Goal: Information Seeking & Learning: Learn about a topic

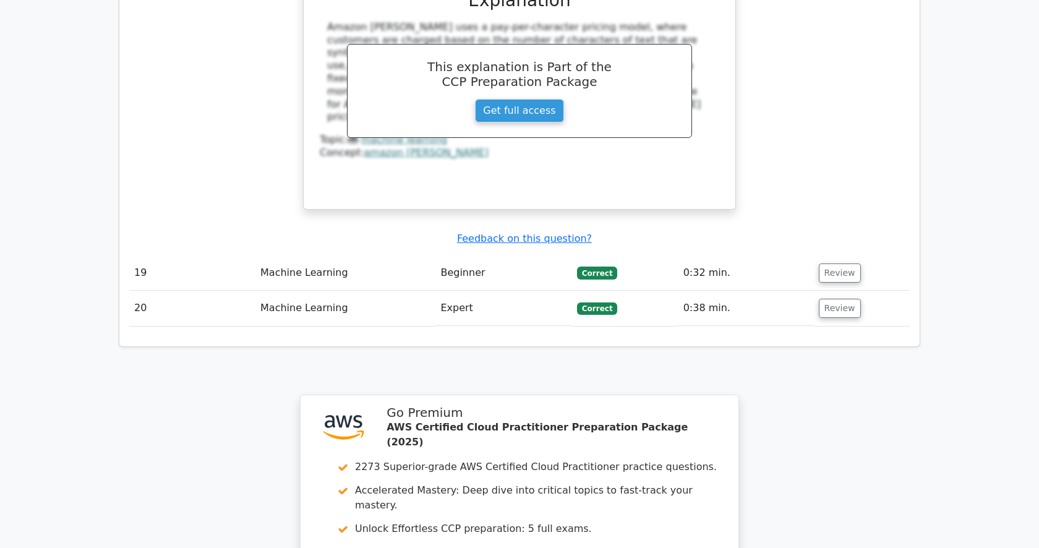
scroll to position [4261, 0]
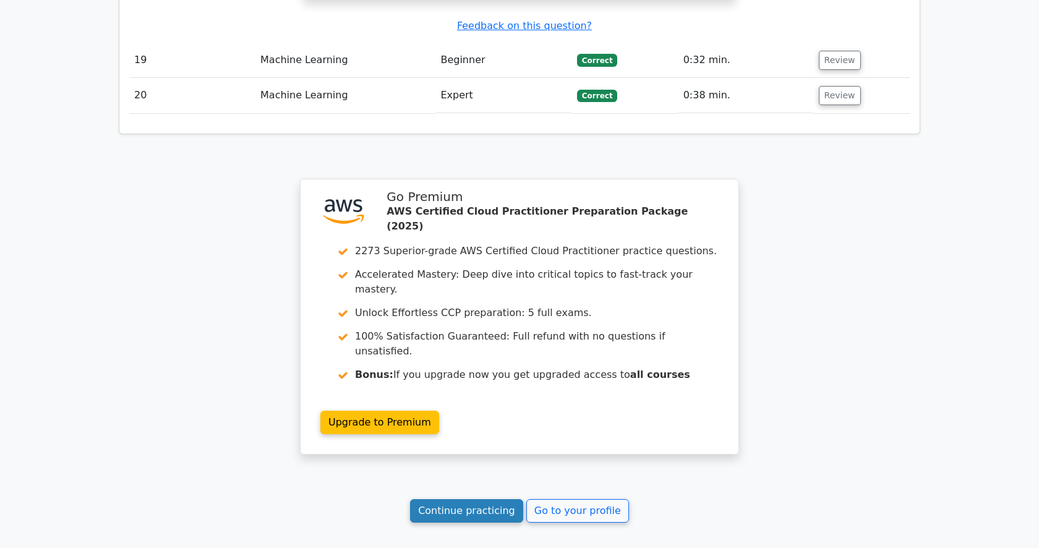
click at [472, 499] on link "Continue practicing" at bounding box center [466, 510] width 113 height 23
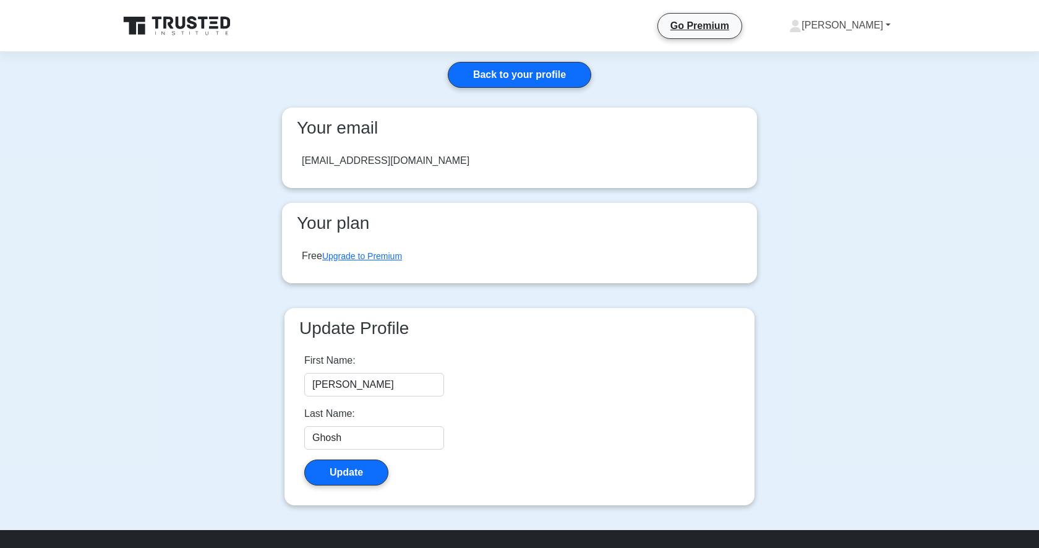
click at [877, 20] on link "[PERSON_NAME]" at bounding box center [839, 25] width 161 height 25
click at [829, 70] on link "Settings" at bounding box center [809, 74] width 98 height 20
click at [870, 32] on link "[PERSON_NAME]" at bounding box center [839, 25] width 161 height 25
click at [847, 52] on link "Profile" at bounding box center [809, 55] width 98 height 20
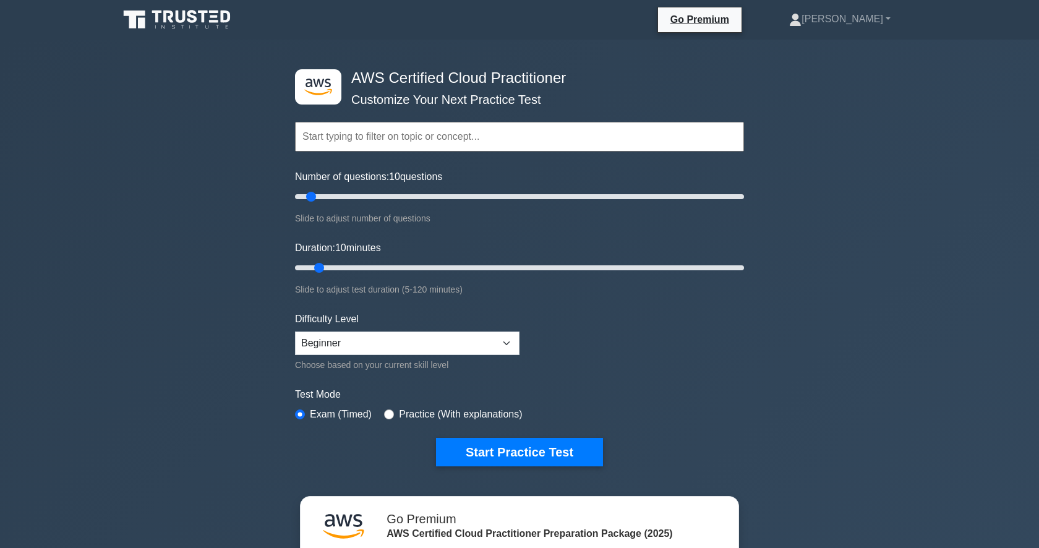
click at [558, 474] on div ".st0{fill:#252F3E;} .st1{fill-rule:evenodd;clip-rule:evenodd;fill:#FF9900;} AWS…" at bounding box center [520, 268] width 464 height 456
click at [540, 459] on button "Start Practice Test" at bounding box center [519, 452] width 167 height 28
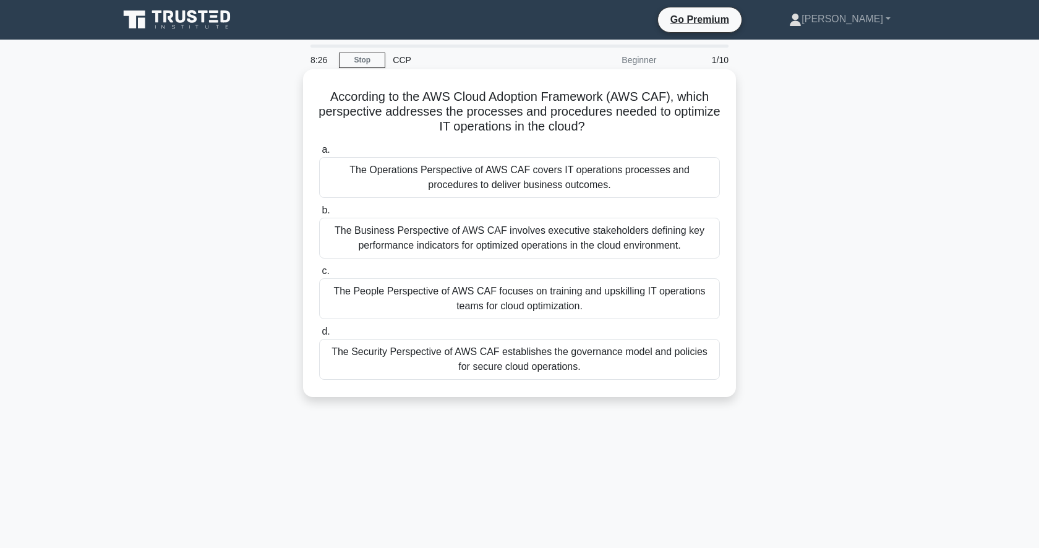
click at [531, 187] on div "The Operations Perspective of AWS CAF covers IT operations processes and proced…" at bounding box center [519, 177] width 401 height 41
click at [319, 154] on input "a. The Operations Perspective of AWS CAF covers IT operations processes and pro…" at bounding box center [319, 150] width 0 height 8
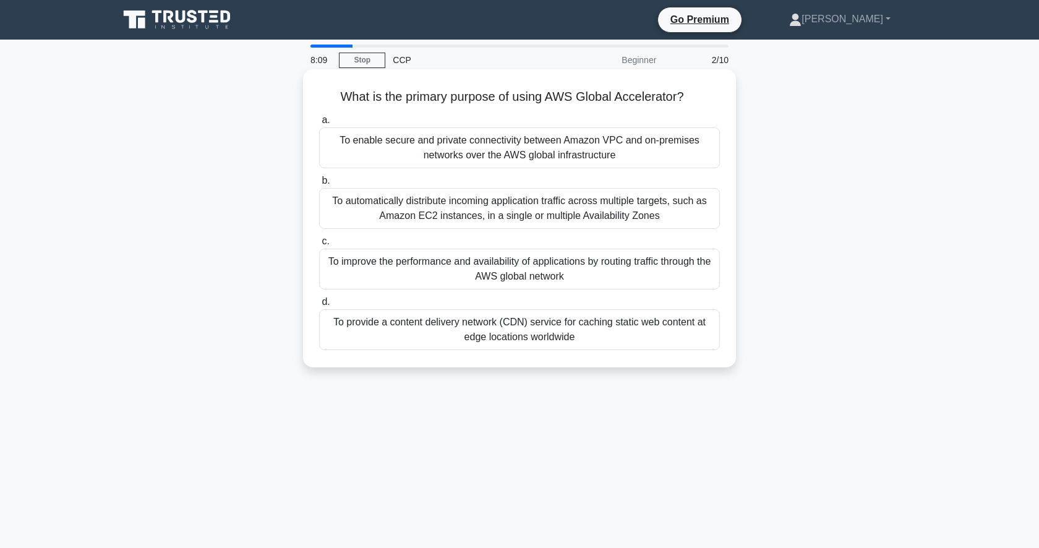
click at [551, 269] on div "To improve the performance and availability of applications by routing traffic …" at bounding box center [519, 269] width 401 height 41
click at [319, 246] on input "c. To improve the performance and availability of applications by routing traff…" at bounding box center [319, 241] width 0 height 8
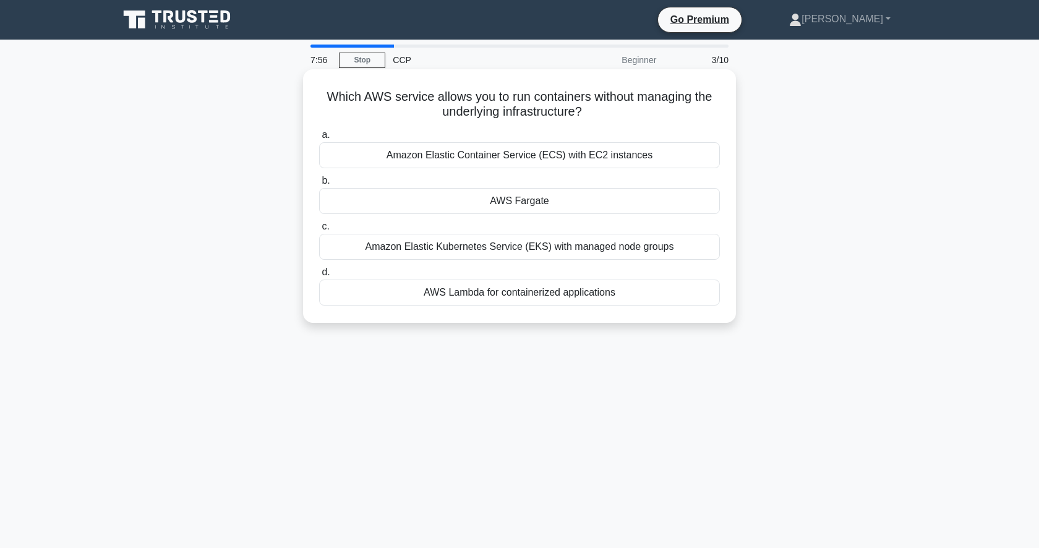
click at [525, 203] on div "AWS Fargate" at bounding box center [519, 201] width 401 height 26
click at [319, 185] on input "b. AWS Fargate" at bounding box center [319, 181] width 0 height 8
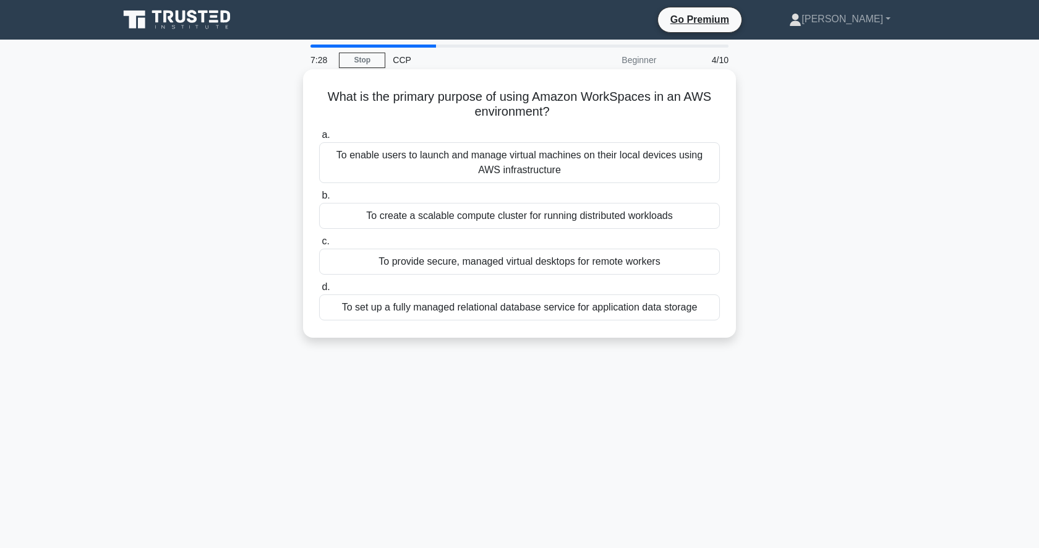
click at [555, 262] on div "To provide secure, managed virtual desktops for remote workers" at bounding box center [519, 262] width 401 height 26
click at [319, 246] on input "c. To provide secure, managed virtual desktops for remote workers" at bounding box center [319, 241] width 0 height 8
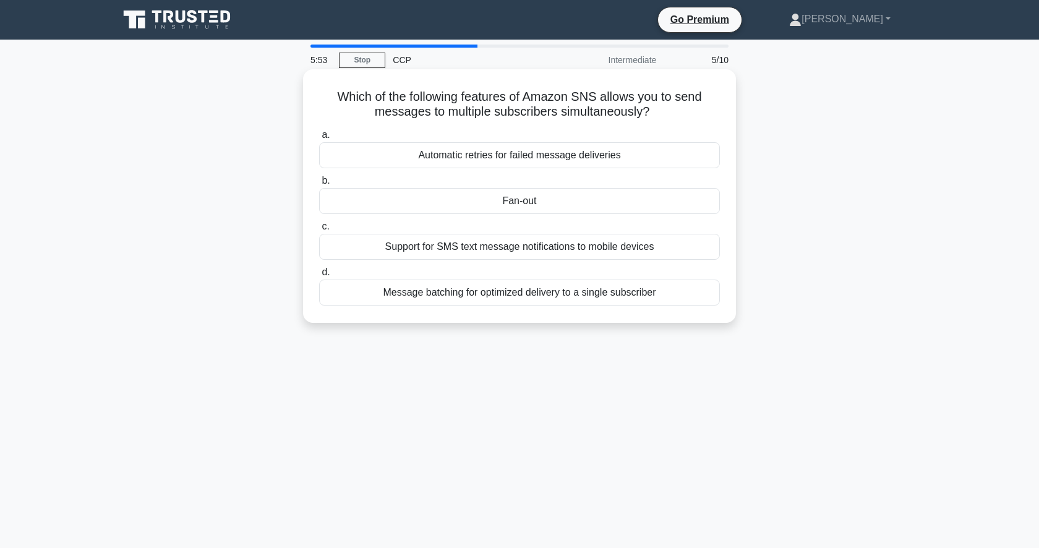
click at [550, 198] on div "Fan-out" at bounding box center [519, 201] width 401 height 26
click at [319, 185] on input "b. Fan-out" at bounding box center [319, 181] width 0 height 8
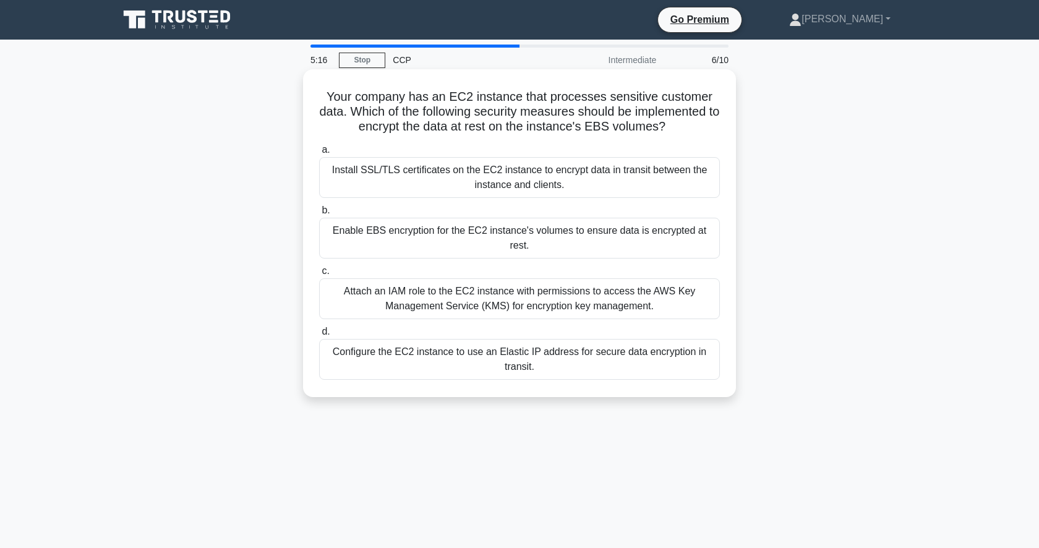
click at [488, 225] on div "Enable EBS encryption for the EC2 instance's volumes to ensure data is encrypte…" at bounding box center [519, 238] width 401 height 41
click at [319, 215] on input "b. Enable EBS encryption for the EC2 instance's volumes to ensure data is encry…" at bounding box center [319, 211] width 0 height 8
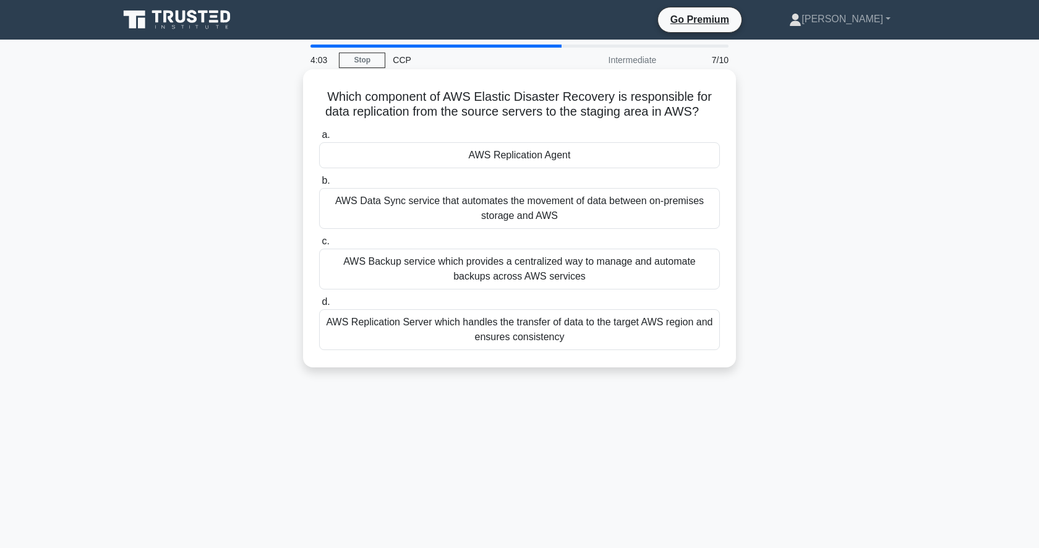
click at [607, 275] on div "AWS Backup service which provides a centralized way to manage and automate back…" at bounding box center [519, 269] width 401 height 41
click at [319, 246] on input "c. AWS Backup service which provides a centralized way to manage and automate b…" at bounding box center [319, 241] width 0 height 8
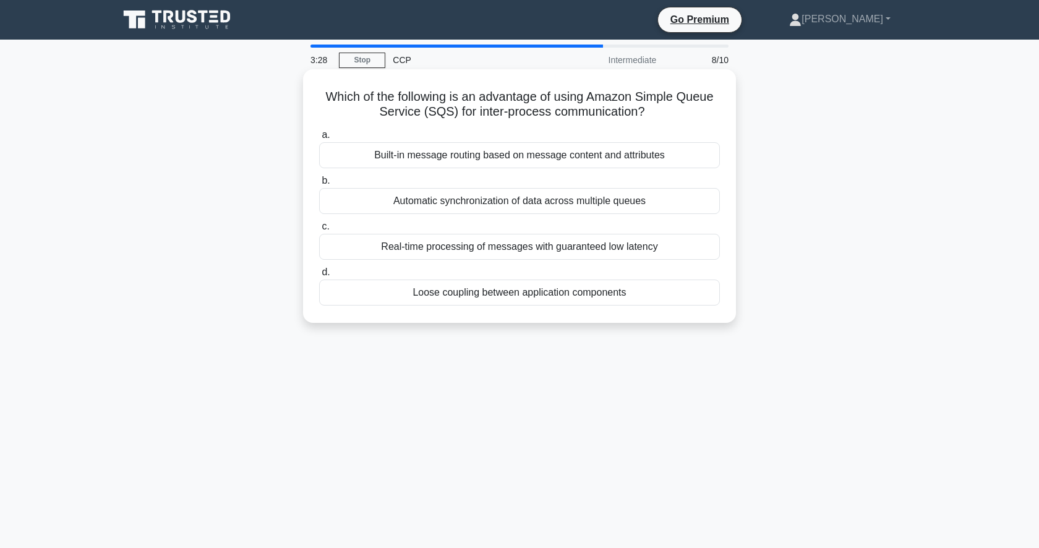
click at [517, 296] on div "Loose coupling between application components" at bounding box center [519, 293] width 401 height 26
click at [319, 276] on input "d. Loose coupling between application components" at bounding box center [319, 272] width 0 height 8
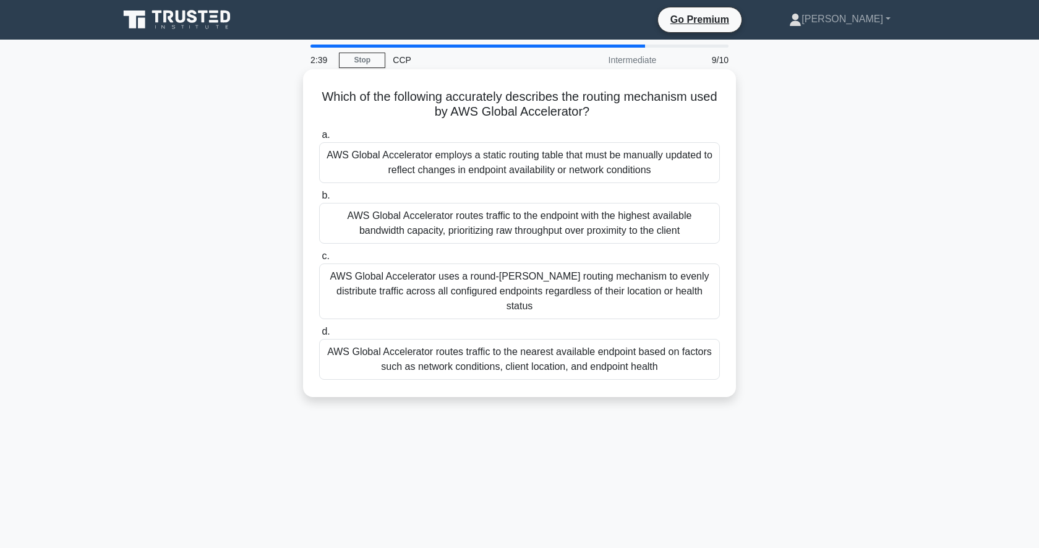
click at [526, 225] on div "AWS Global Accelerator routes traffic to the endpoint with the highest availabl…" at bounding box center [519, 223] width 401 height 41
click at [319, 200] on input "b. AWS Global Accelerator routes traffic to the endpoint with the highest avail…" at bounding box center [319, 196] width 0 height 8
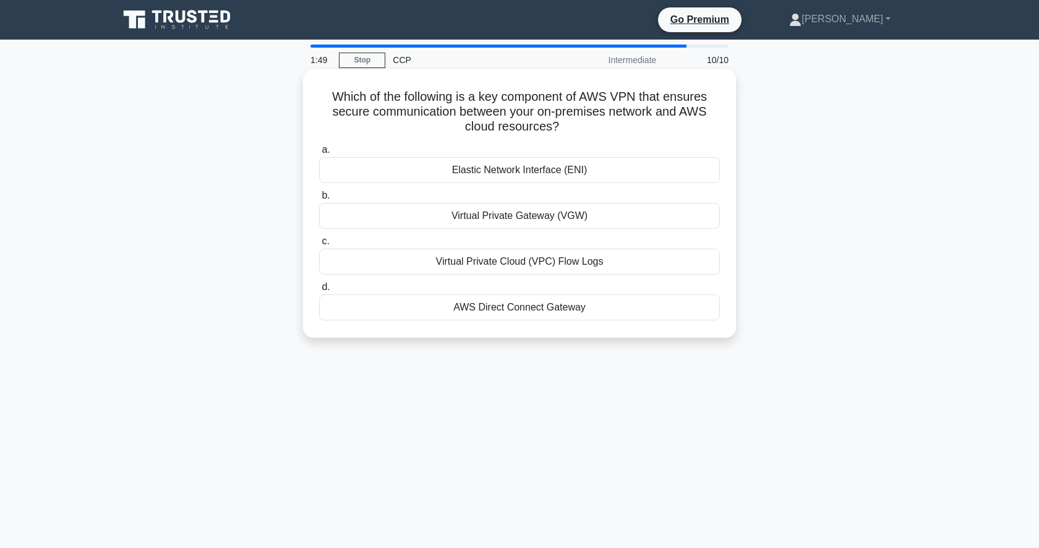
click at [508, 304] on div "AWS Direct Connect Gateway" at bounding box center [519, 307] width 401 height 26
click at [319, 291] on input "d. AWS Direct Connect Gateway" at bounding box center [319, 287] width 0 height 8
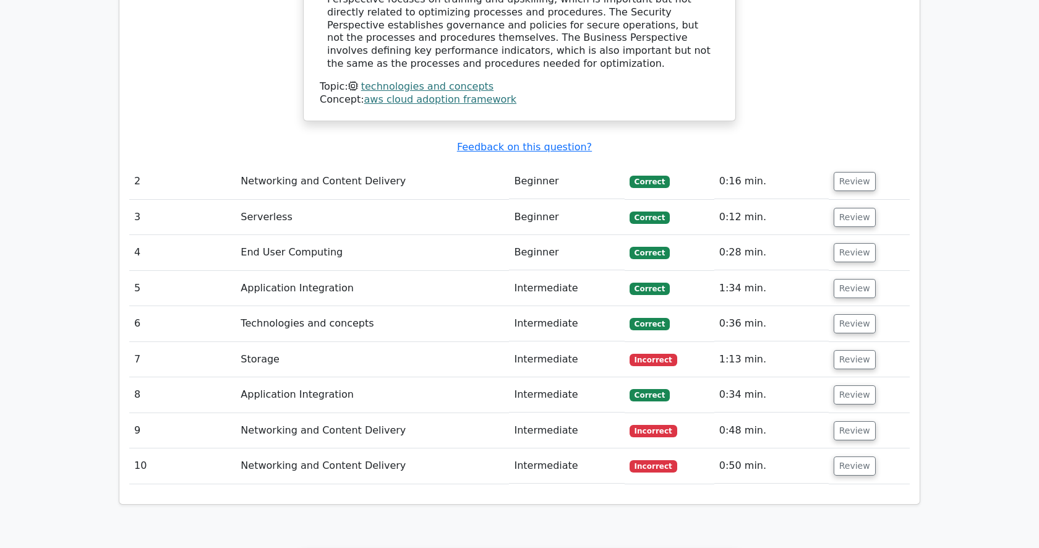
scroll to position [1544, 0]
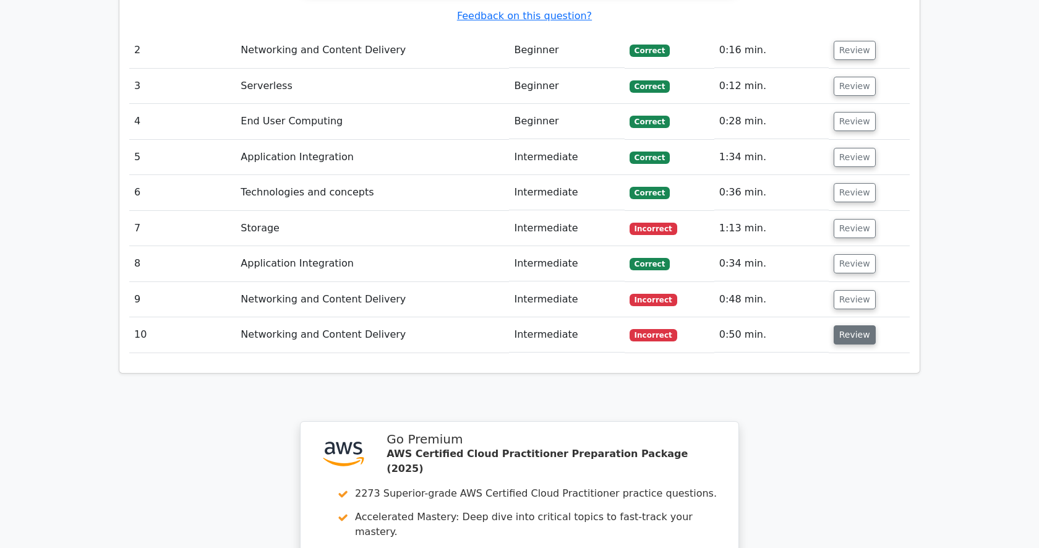
click at [848, 325] on button "Review" at bounding box center [855, 334] width 42 height 19
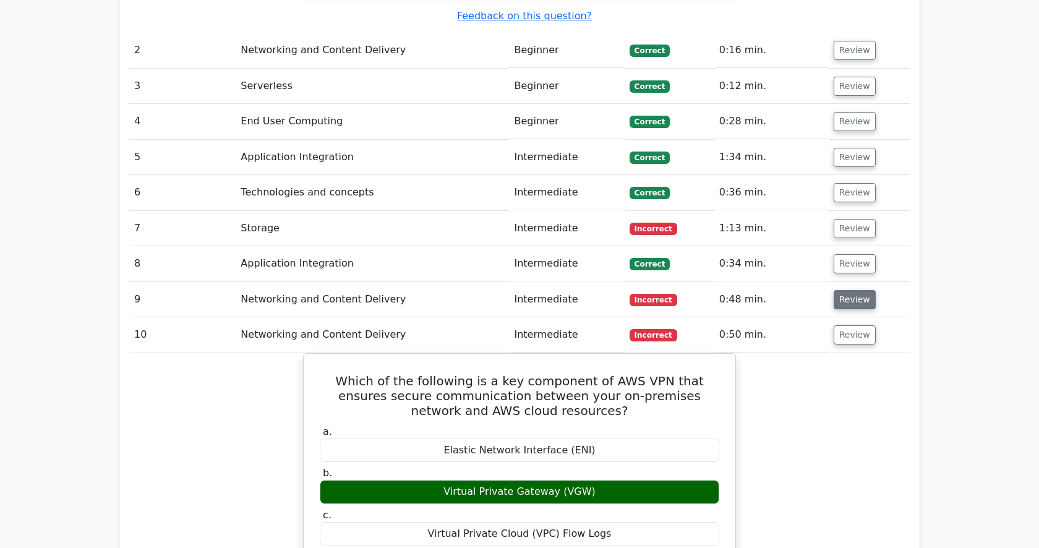
click at [857, 290] on button "Review" at bounding box center [855, 299] width 42 height 19
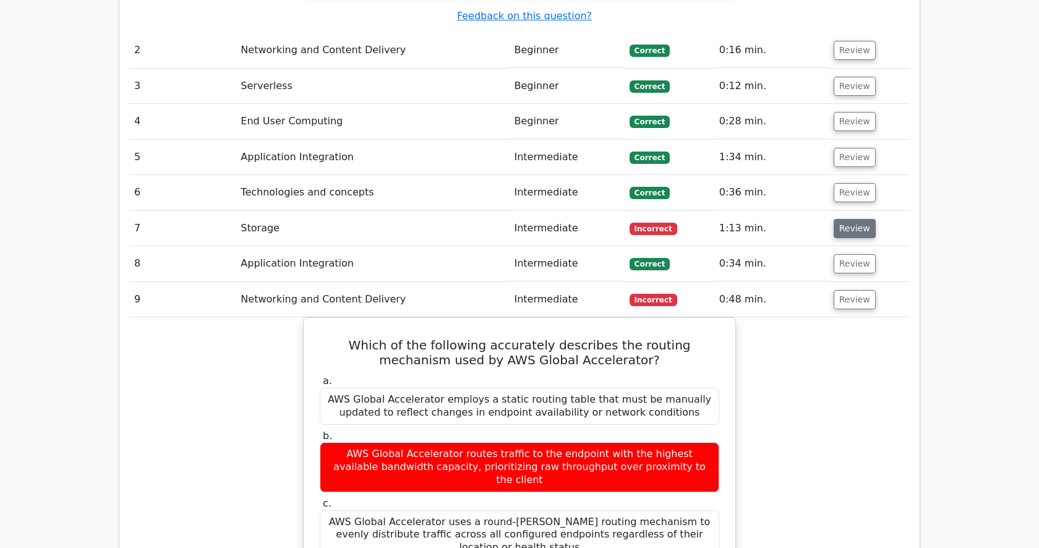
click at [836, 219] on button "Review" at bounding box center [855, 228] width 42 height 19
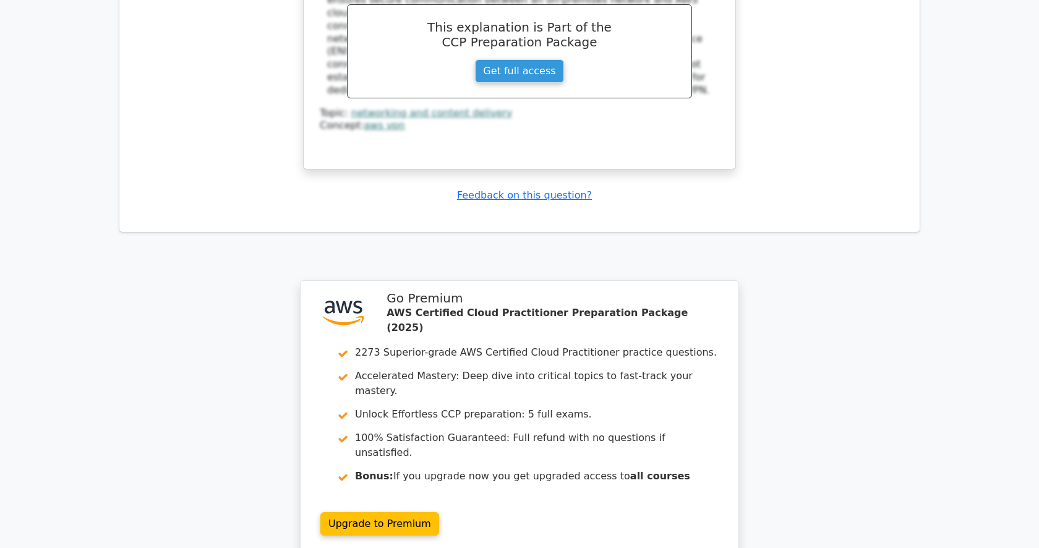
scroll to position [3443, 0]
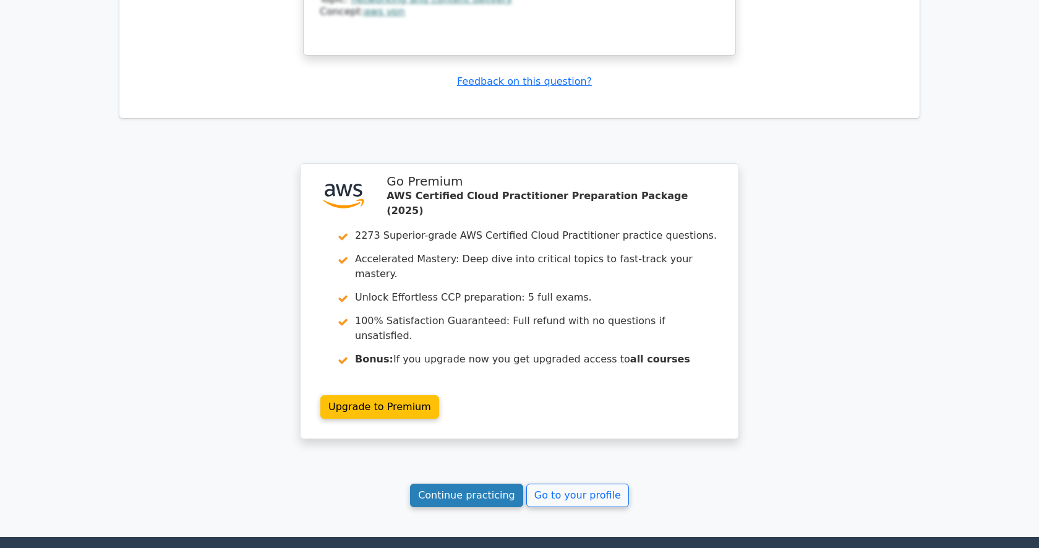
click at [466, 484] on link "Continue practicing" at bounding box center [466, 495] width 113 height 23
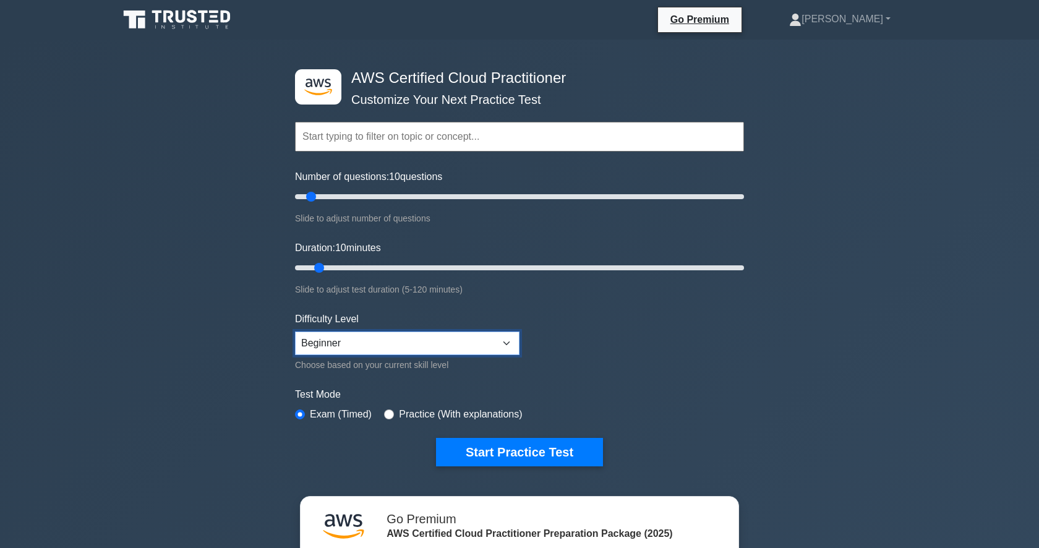
click at [348, 341] on select "Beginner Intermediate Expert" at bounding box center [407, 342] width 224 height 23
click at [329, 343] on select "Beginner Intermediate Expert" at bounding box center [407, 342] width 224 height 23
click at [335, 339] on select "Beginner Intermediate Expert" at bounding box center [407, 342] width 224 height 23
select select "beginner"
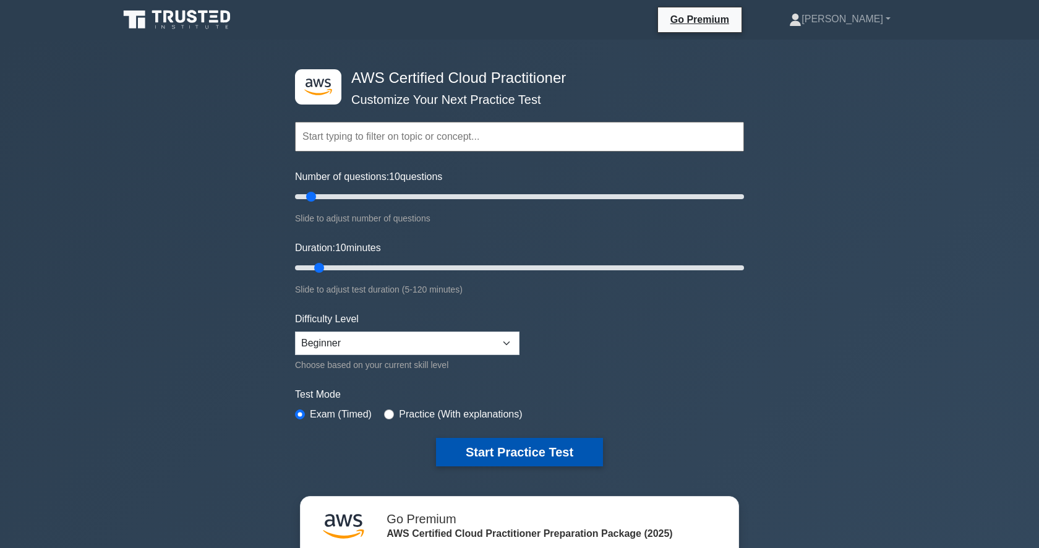
click at [485, 456] on button "Start Practice Test" at bounding box center [519, 452] width 167 height 28
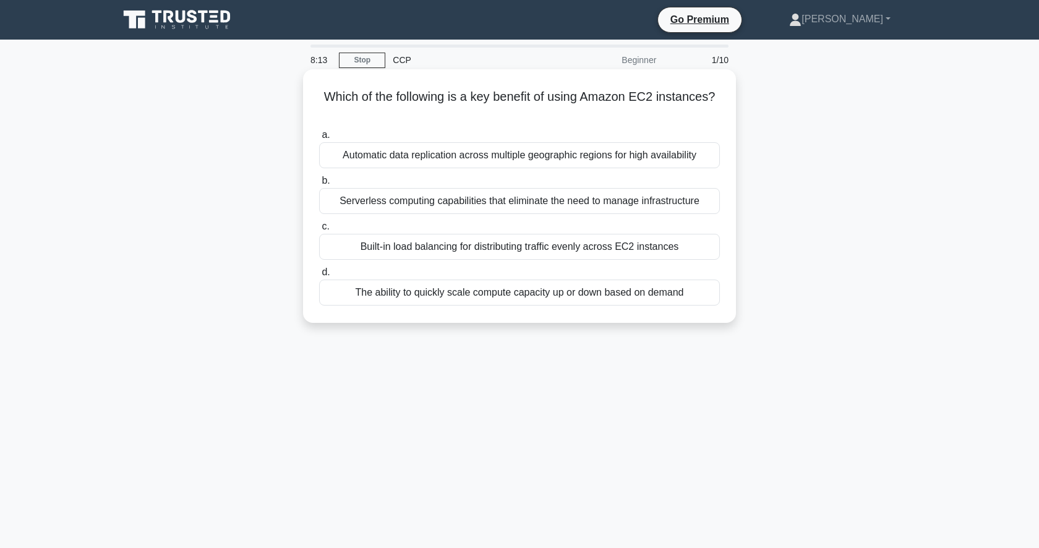
click at [506, 157] on div "Automatic data replication across multiple geographic regions for high availabi…" at bounding box center [519, 155] width 401 height 26
click at [319, 139] on input "a. Automatic data replication across multiple geographic regions for high avail…" at bounding box center [319, 135] width 0 height 8
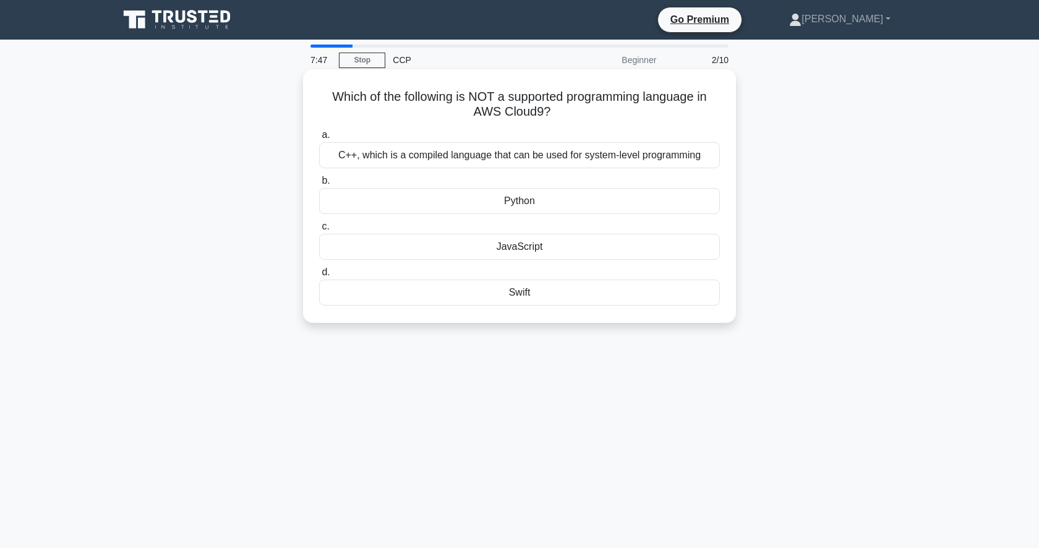
click at [595, 249] on div "JavaScript" at bounding box center [519, 247] width 401 height 26
click at [319, 231] on input "c. JavaScript" at bounding box center [319, 227] width 0 height 8
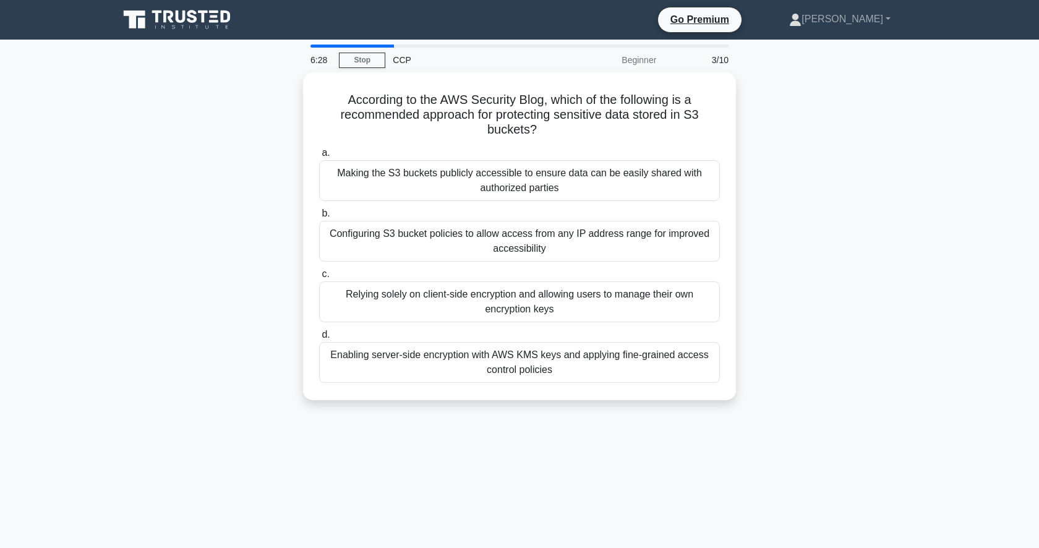
drag, startPoint x: 562, startPoint y: 344, endPoint x: 109, endPoint y: 423, distance: 458.8
click at [109, 423] on main "6:28 Stop CCP Beginner 3/10 According to the AWS Security Blog, which of the fo…" at bounding box center [519, 354] width 1039 height 628
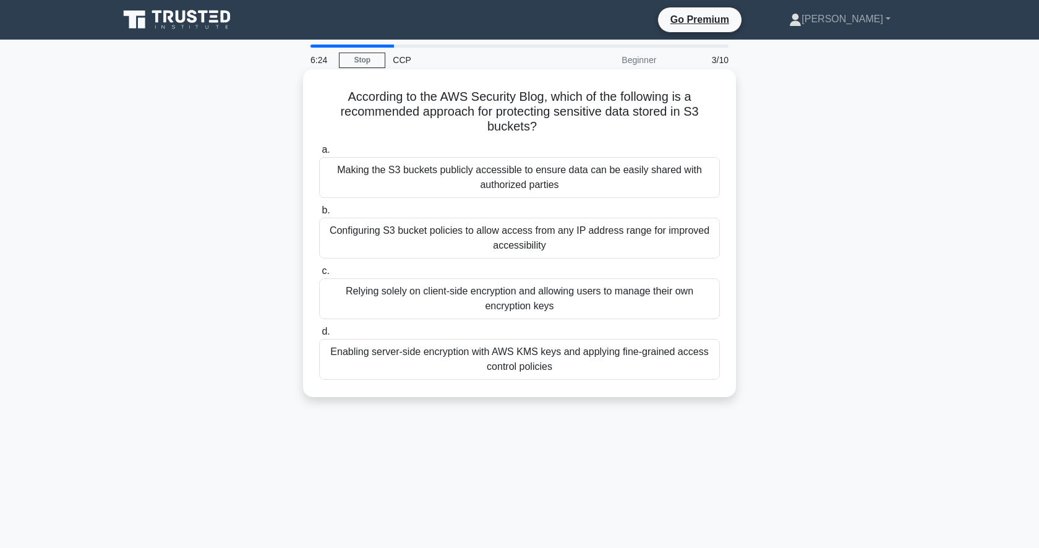
click at [510, 369] on div "Enabling server-side encryption with AWS KMS keys and applying fine-grained acc…" at bounding box center [519, 359] width 401 height 41
click at [319, 336] on input "d. Enabling server-side encryption with AWS KMS keys and applying fine-grained …" at bounding box center [319, 332] width 0 height 8
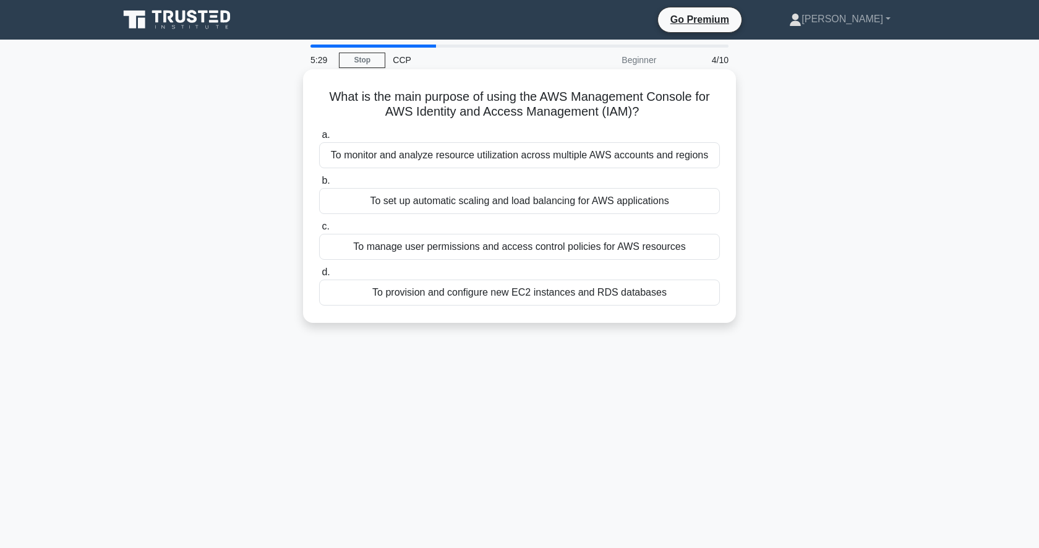
click at [612, 255] on div "To manage user permissions and access control policies for AWS resources" at bounding box center [519, 247] width 401 height 26
click at [319, 231] on input "c. To manage user permissions and access control policies for AWS resources" at bounding box center [319, 227] width 0 height 8
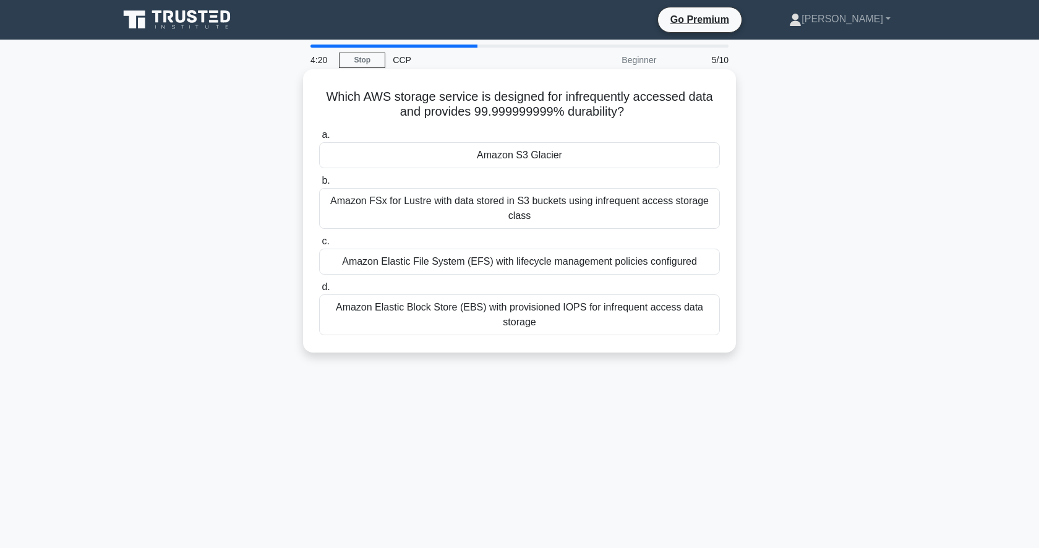
click at [600, 159] on div "Amazon S3 Glacier" at bounding box center [519, 155] width 401 height 26
click at [319, 139] on input "a. Amazon S3 Glacier" at bounding box center [319, 135] width 0 height 8
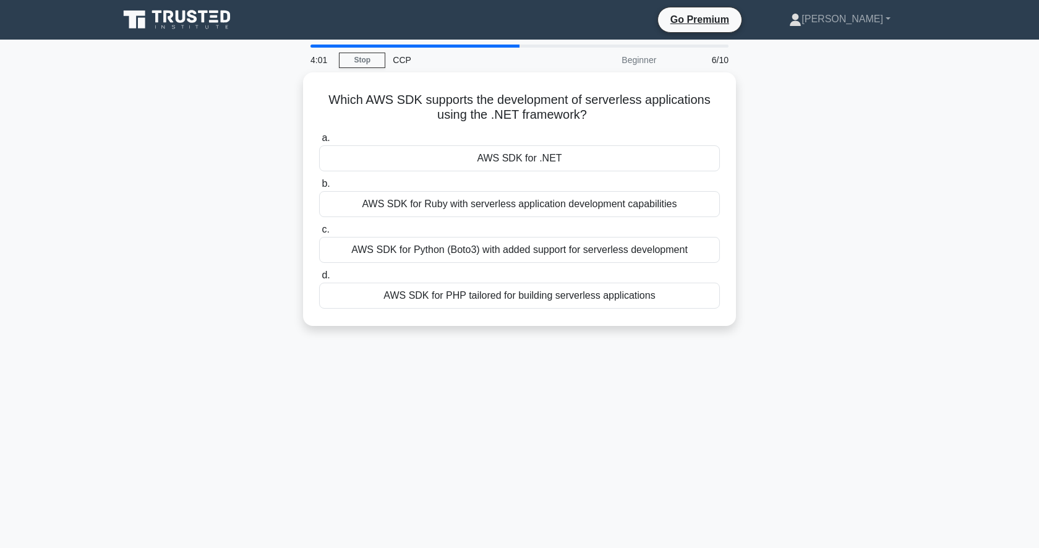
click at [600, 159] on div "AWS SDK for .NET" at bounding box center [519, 158] width 401 height 26
click at [319, 142] on input "a. AWS SDK for .NET" at bounding box center [319, 138] width 0 height 8
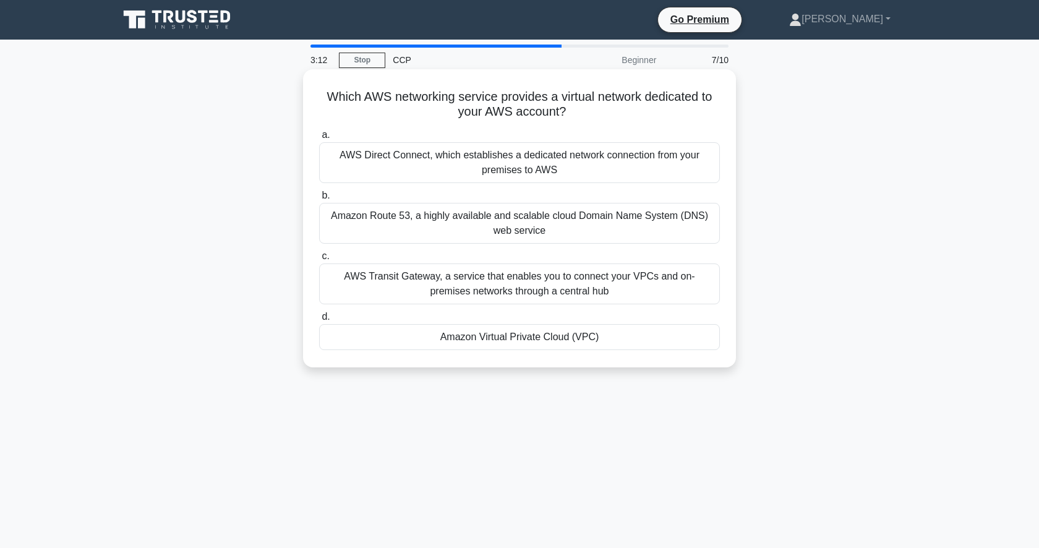
click at [528, 336] on div "Amazon Virtual Private Cloud (VPC)" at bounding box center [519, 337] width 401 height 26
click at [319, 321] on input "d. Amazon Virtual Private Cloud (VPC)" at bounding box center [319, 317] width 0 height 8
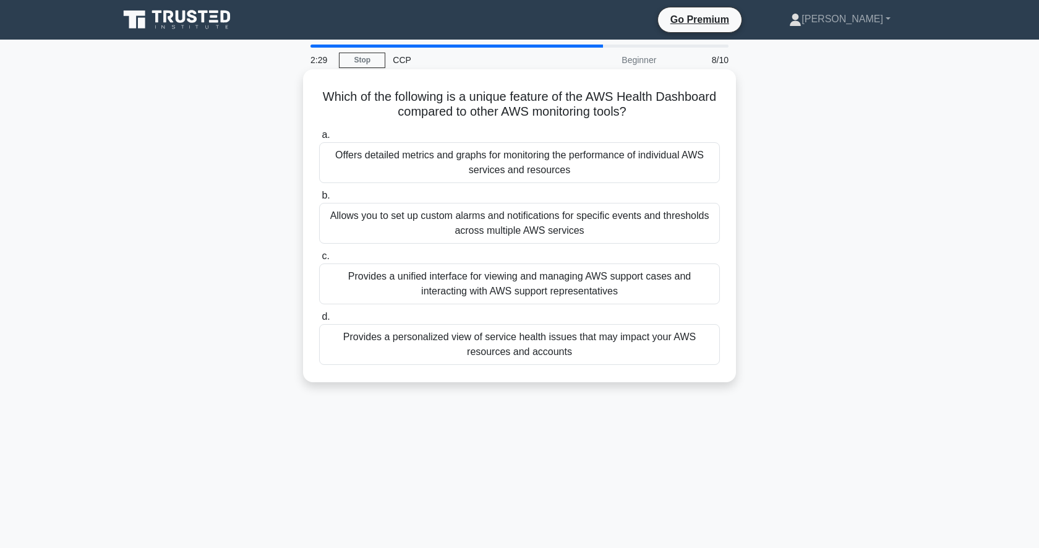
click at [593, 346] on div "Provides a personalized view of service health issues that may impact your AWS …" at bounding box center [519, 344] width 401 height 41
click at [319, 321] on input "d. Provides a personalized view of service health issues that may impact your A…" at bounding box center [319, 317] width 0 height 8
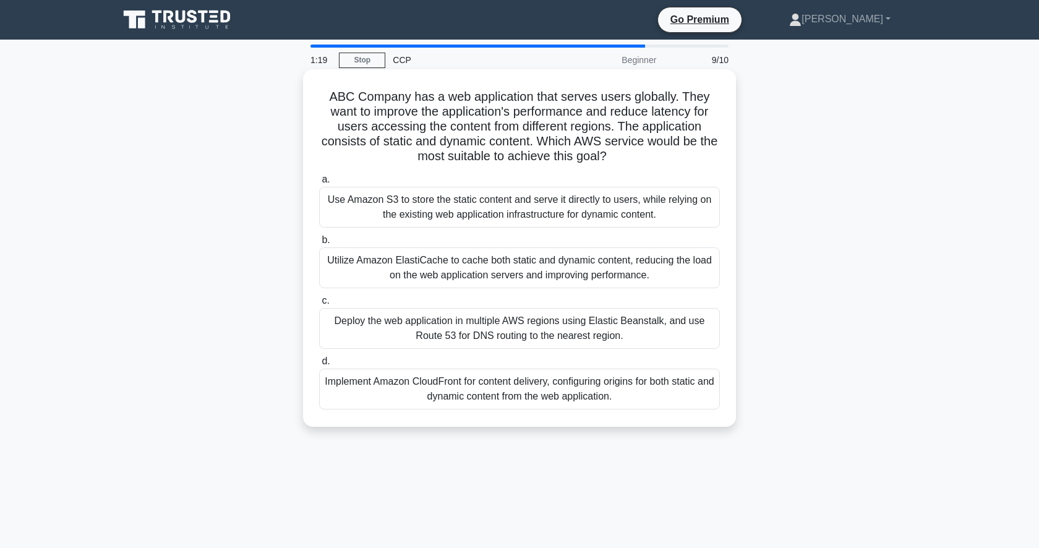
click at [528, 399] on div "Implement Amazon CloudFront for content delivery, configuring origins for both …" at bounding box center [519, 389] width 401 height 41
click at [319, 365] on input "d. Implement Amazon CloudFront for content delivery, configuring origins for bo…" at bounding box center [319, 361] width 0 height 8
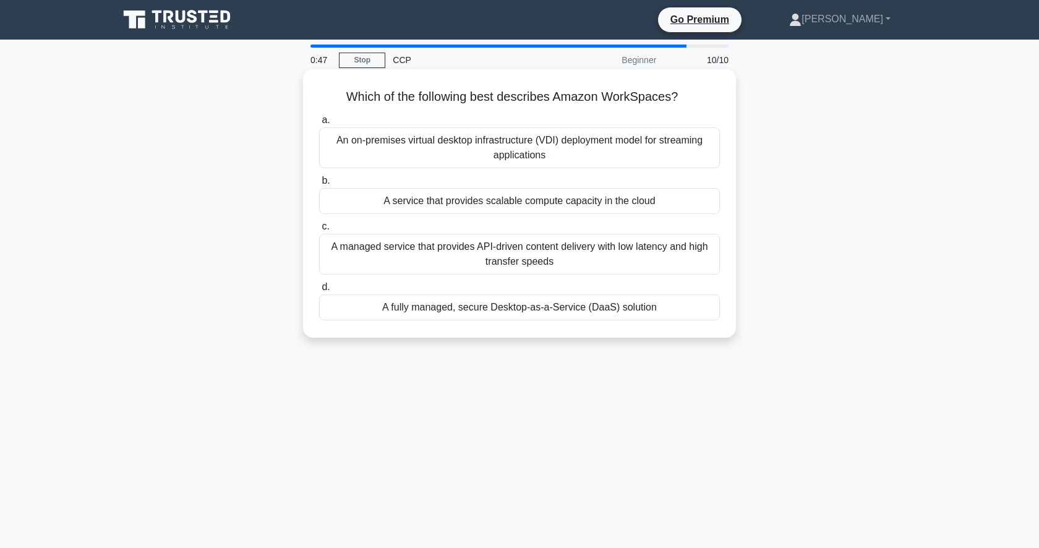
click at [617, 312] on div "A fully managed, secure Desktop-as-a-Service (DaaS) solution" at bounding box center [519, 307] width 401 height 26
click at [319, 291] on input "d. A fully managed, secure Desktop-as-a-Service (DaaS) solution" at bounding box center [319, 287] width 0 height 8
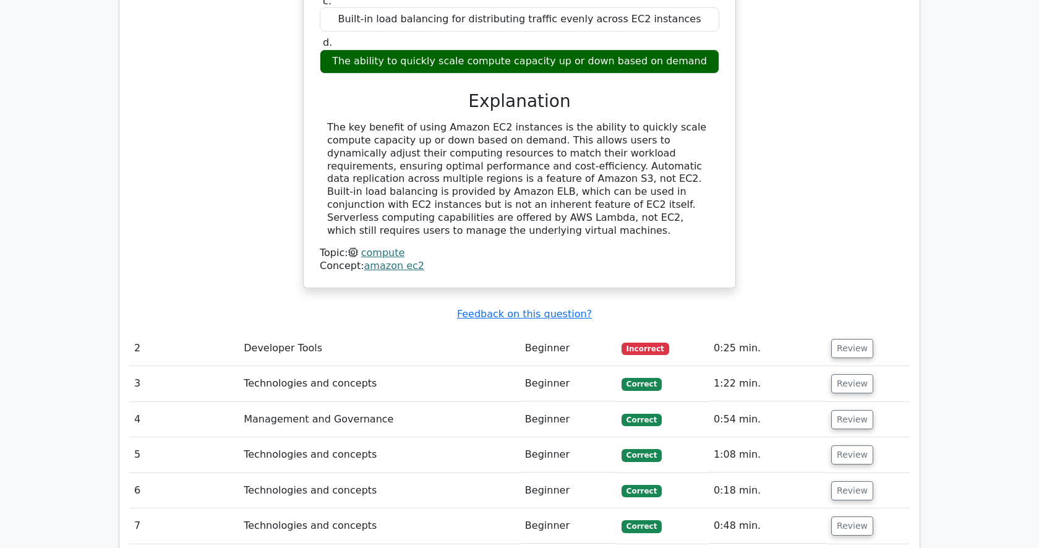
scroll to position [1279, 0]
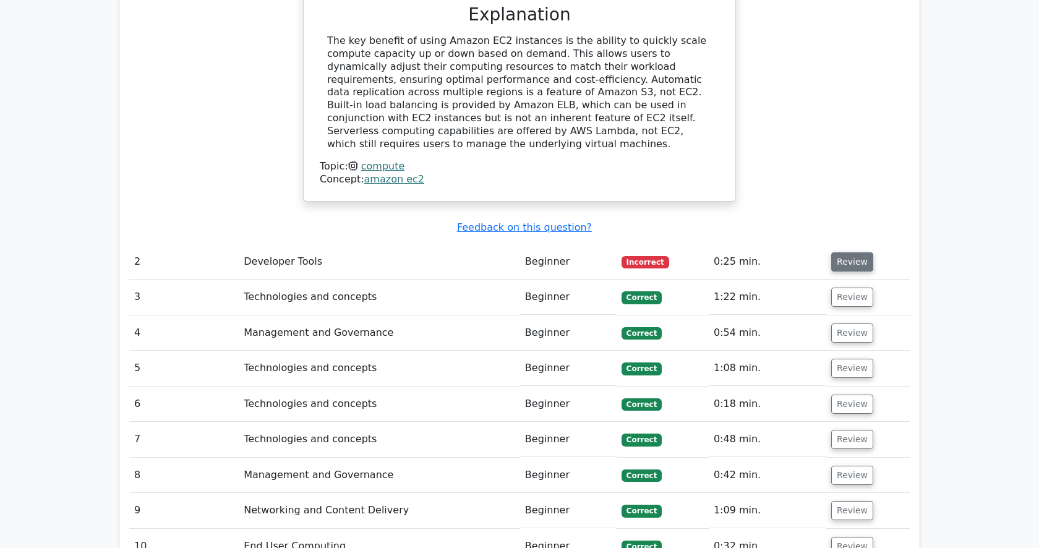
click at [837, 252] on button "Review" at bounding box center [852, 261] width 42 height 19
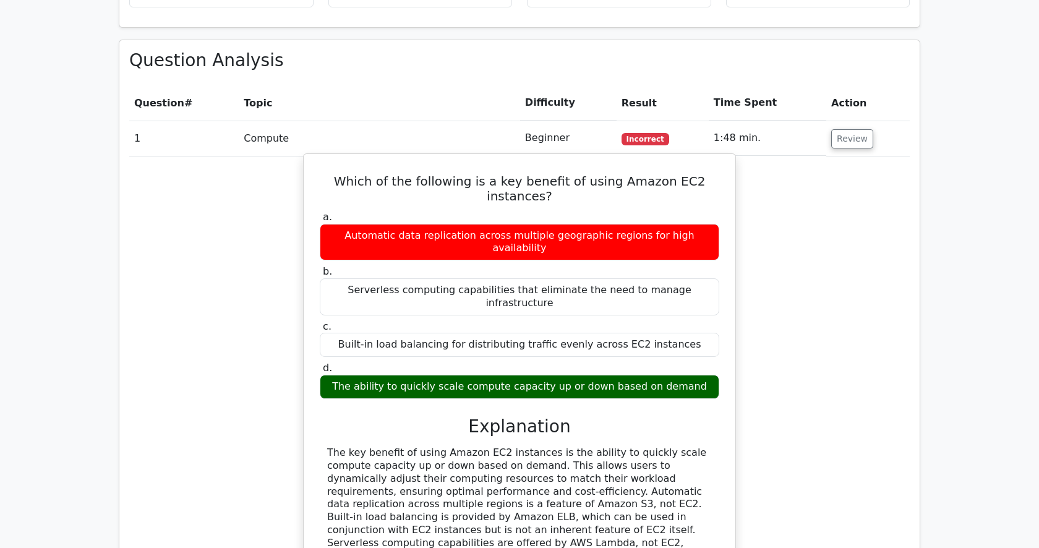
scroll to position [862, 0]
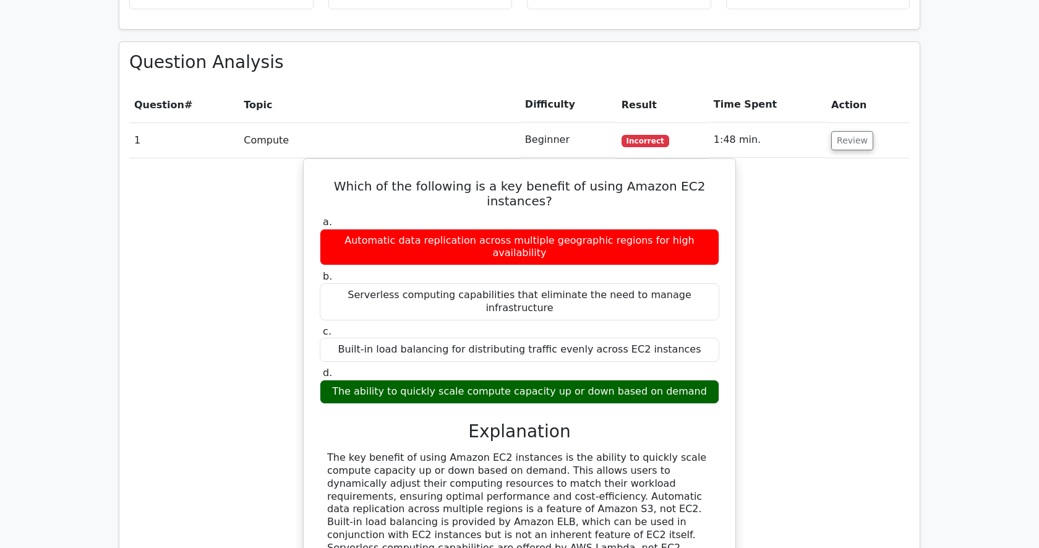
drag, startPoint x: 693, startPoint y: 473, endPoint x: 746, endPoint y: 322, distance: 160.6
click at [746, 322] on div "Which of the following is a key benefit of using Amazon EC2 instances? a. Autom…" at bounding box center [519, 395] width 780 height 475
click at [783, 317] on div "Which of the following is a key benefit of using Amazon EC2 instances? a. Autom…" at bounding box center [519, 395] width 780 height 475
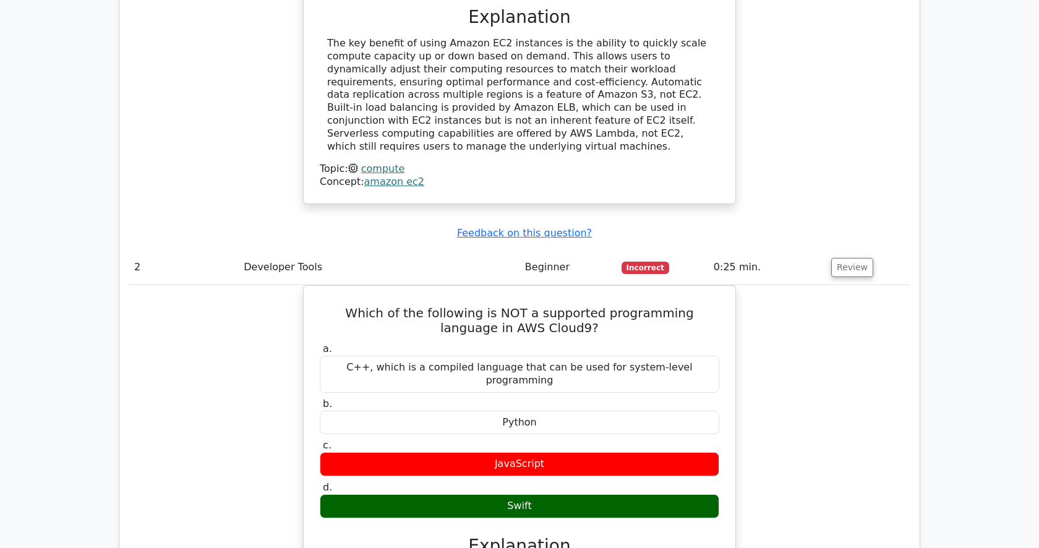
scroll to position [1214, 0]
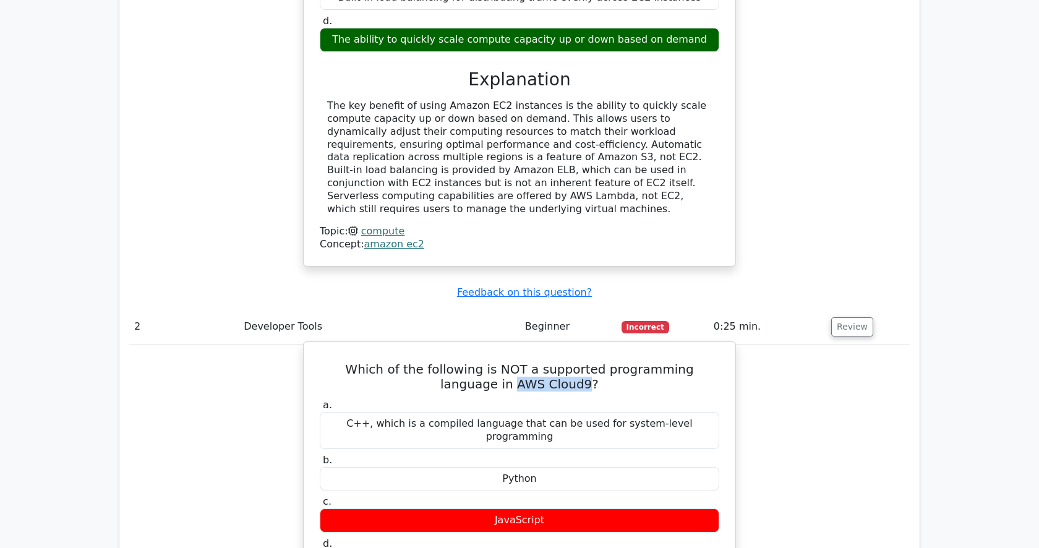
drag, startPoint x: 474, startPoint y: 294, endPoint x: 553, endPoint y: 297, distance: 79.2
click at [553, 362] on h5 "Which of the following is NOT a supported programming language in AWS Cloud9?" at bounding box center [519, 377] width 402 height 30
click at [424, 399] on label "a. C++, which is a compiled language that can be used for system-level programm…" at bounding box center [519, 423] width 399 height 49
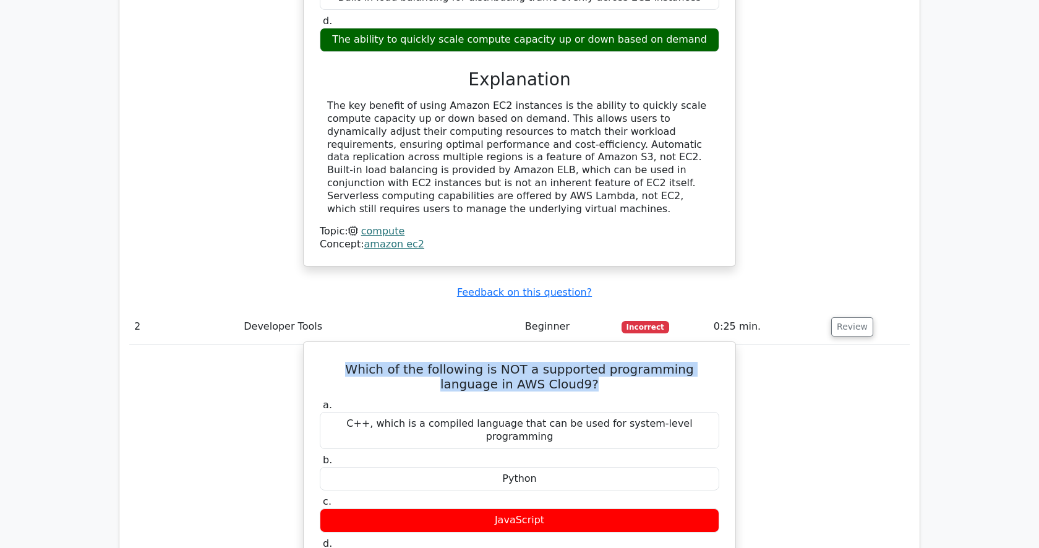
drag, startPoint x: 331, startPoint y: 276, endPoint x: 626, endPoint y: 309, distance: 296.9
copy div "Which of the following is NOT a supported programming language in AWS Cloud9?"
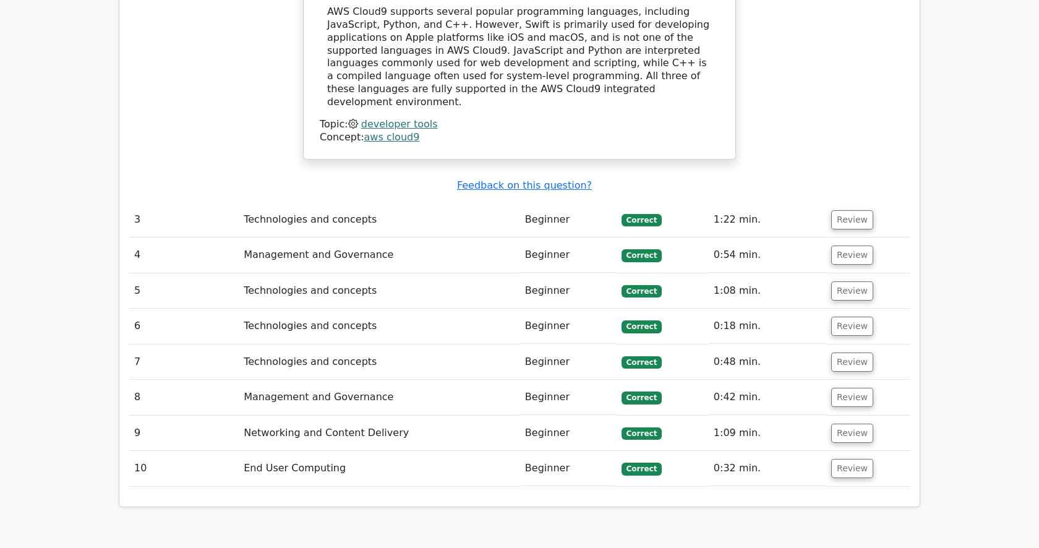
scroll to position [2212, 0]
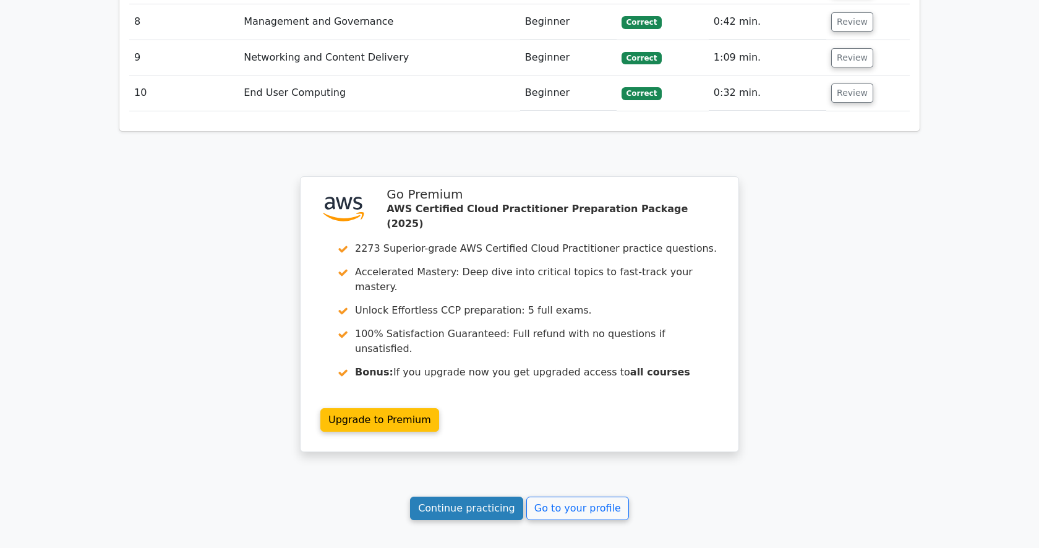
click at [475, 497] on link "Continue practicing" at bounding box center [466, 508] width 113 height 23
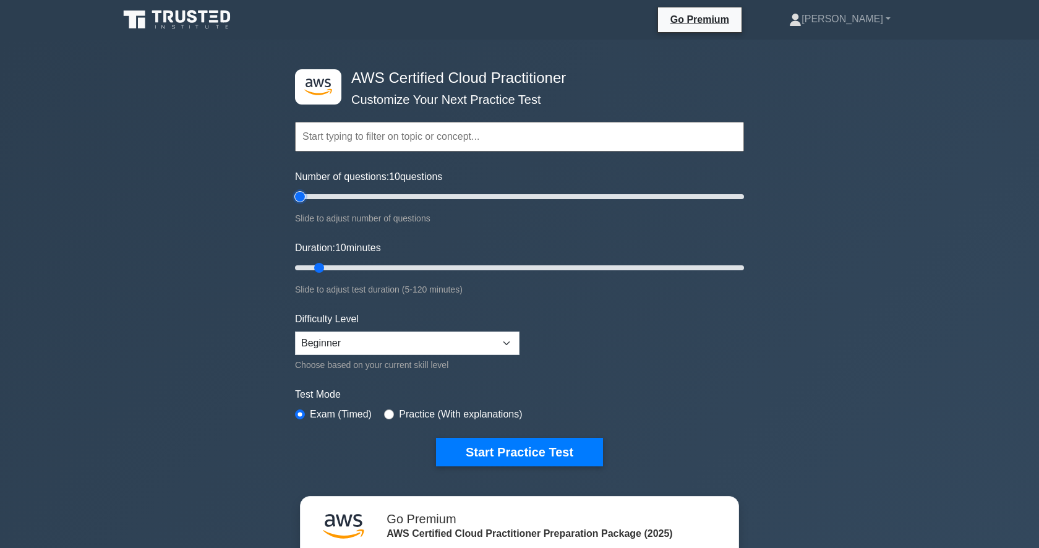
type input "5"
click at [298, 197] on input "Number of questions: 10 questions" at bounding box center [519, 196] width 449 height 15
type input "5"
click at [308, 261] on input "Duration: 10 minutes" at bounding box center [519, 267] width 449 height 15
click at [498, 464] on button "Start Practice Test" at bounding box center [519, 452] width 167 height 28
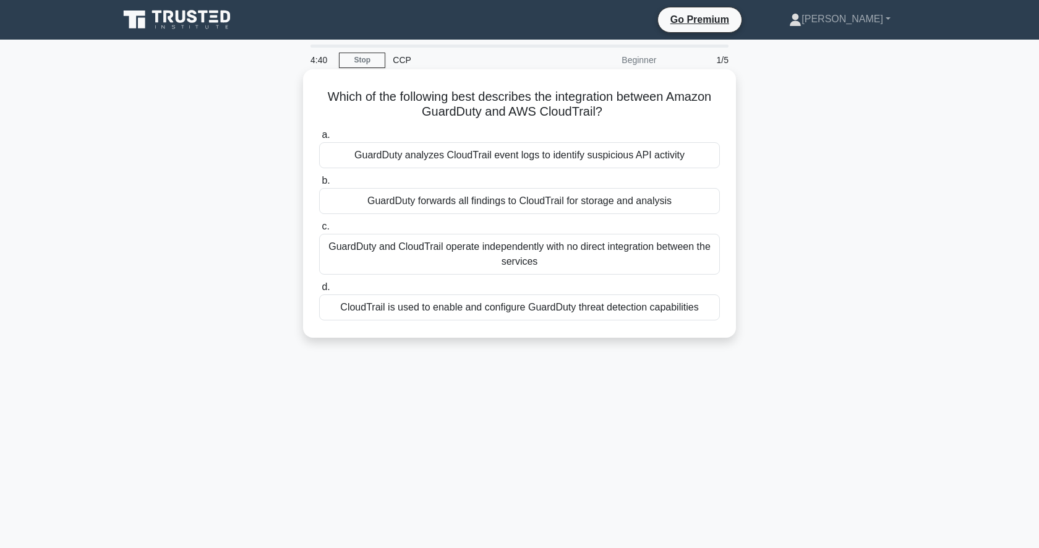
click at [647, 155] on div "GuardDuty analyzes CloudTrail event logs to identify suspicious API activity" at bounding box center [519, 155] width 401 height 26
click at [319, 139] on input "a. GuardDuty analyzes CloudTrail event logs to identify suspicious API activity" at bounding box center [319, 135] width 0 height 8
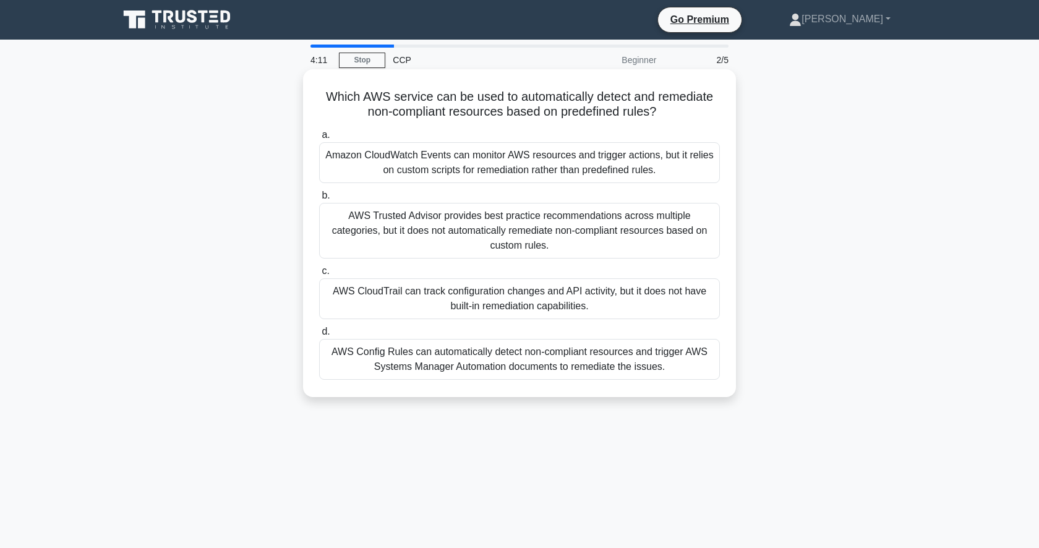
click at [476, 230] on div "AWS Trusted Advisor provides best practice recommendations across multiple cate…" at bounding box center [519, 231] width 401 height 56
click at [319, 200] on input "b. AWS Trusted Advisor provides best practice recommendations across multiple c…" at bounding box center [319, 196] width 0 height 8
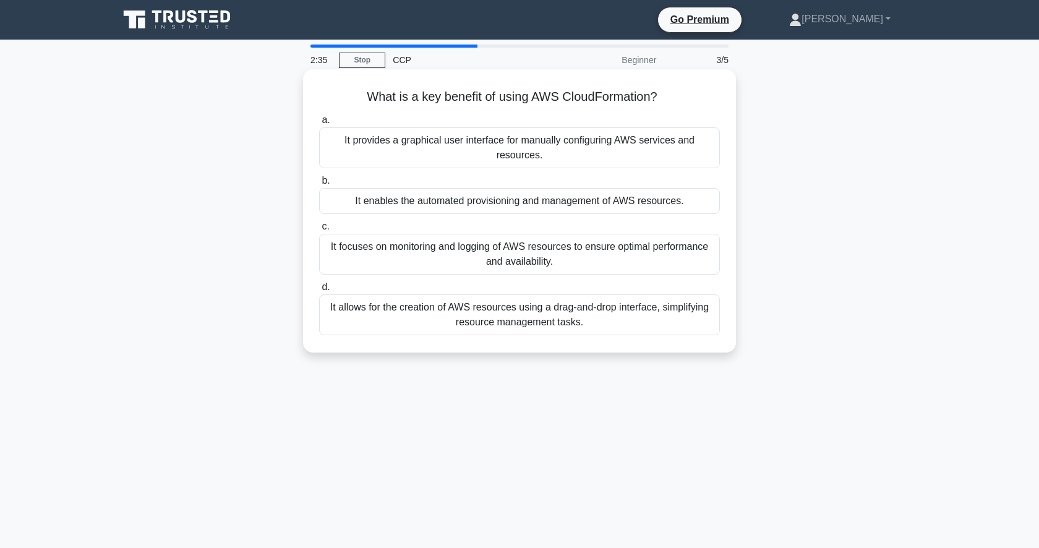
click at [519, 199] on div "It enables the automated provisioning and management of AWS resources." at bounding box center [519, 201] width 401 height 26
click at [319, 185] on input "b. It enables the automated provisioning and management of AWS resources." at bounding box center [319, 181] width 0 height 8
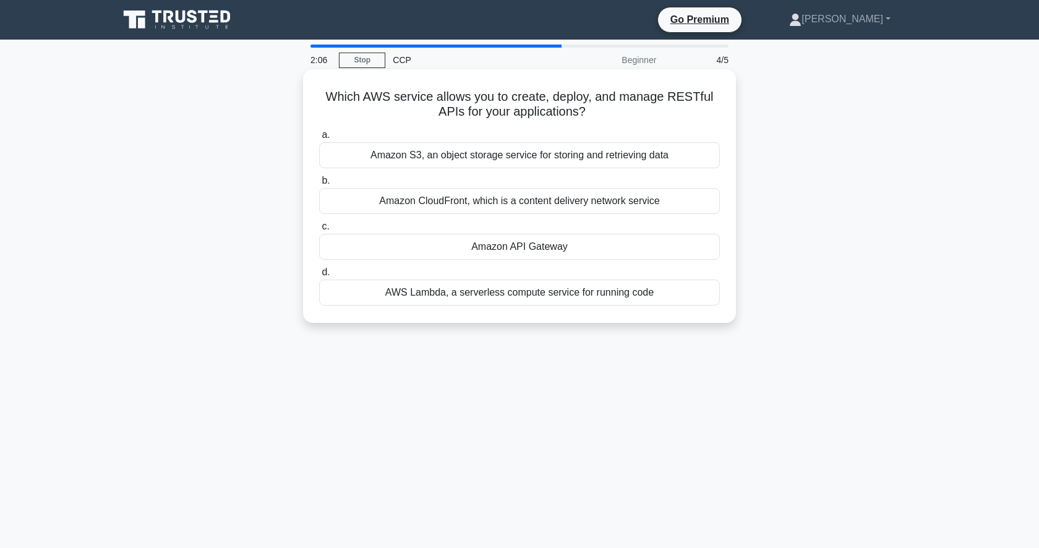
click at [584, 252] on div "Amazon API Gateway" at bounding box center [519, 247] width 401 height 26
click at [319, 231] on input "c. Amazon API Gateway" at bounding box center [319, 227] width 0 height 8
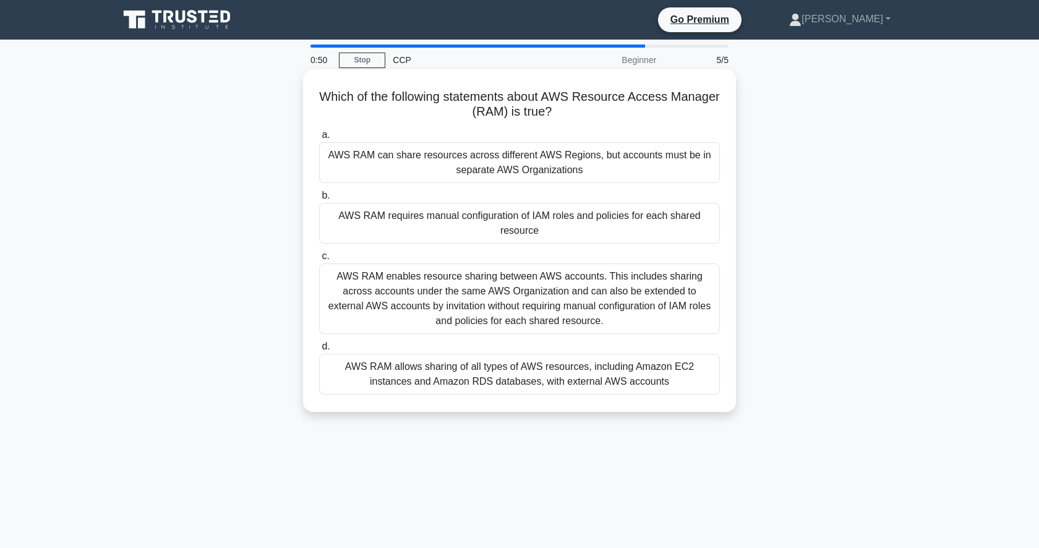
click at [587, 283] on div "AWS RAM enables resource sharing between AWS accounts. This includes sharing ac…" at bounding box center [519, 298] width 401 height 70
click at [319, 260] on input "c. AWS RAM enables resource sharing between AWS accounts. This includes sharing…" at bounding box center [319, 256] width 0 height 8
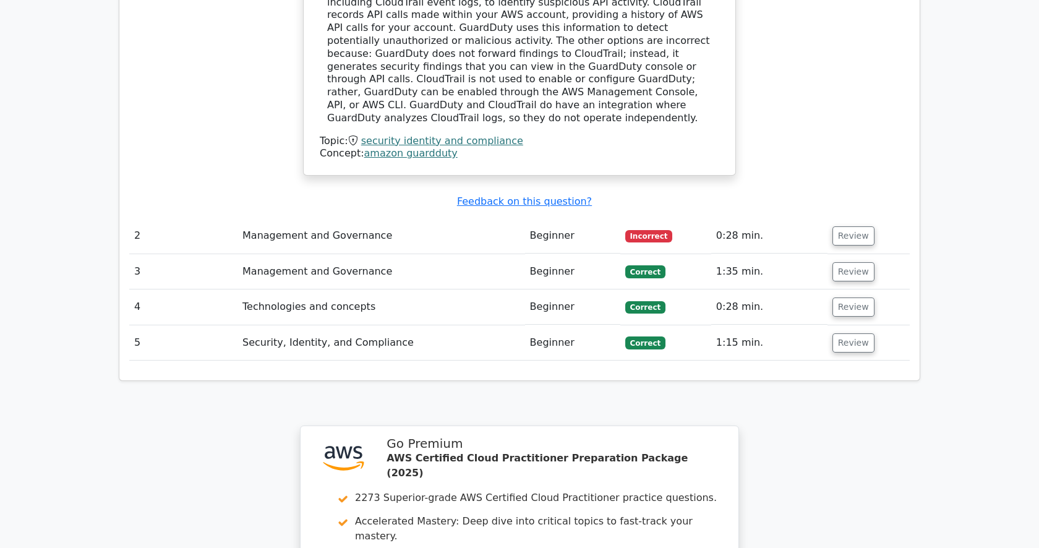
scroll to position [1223, 0]
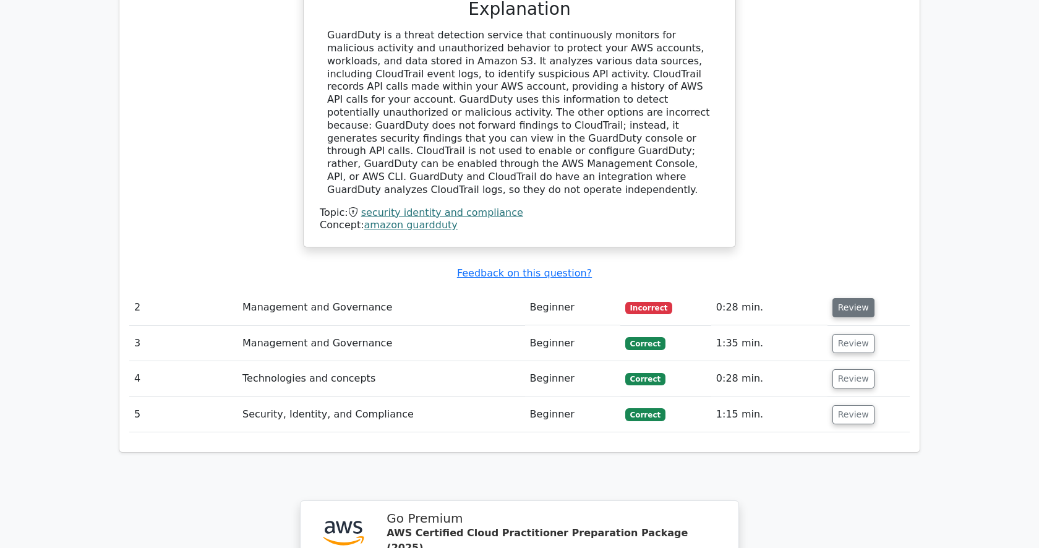
click at [836, 298] on button "Review" at bounding box center [853, 307] width 42 height 19
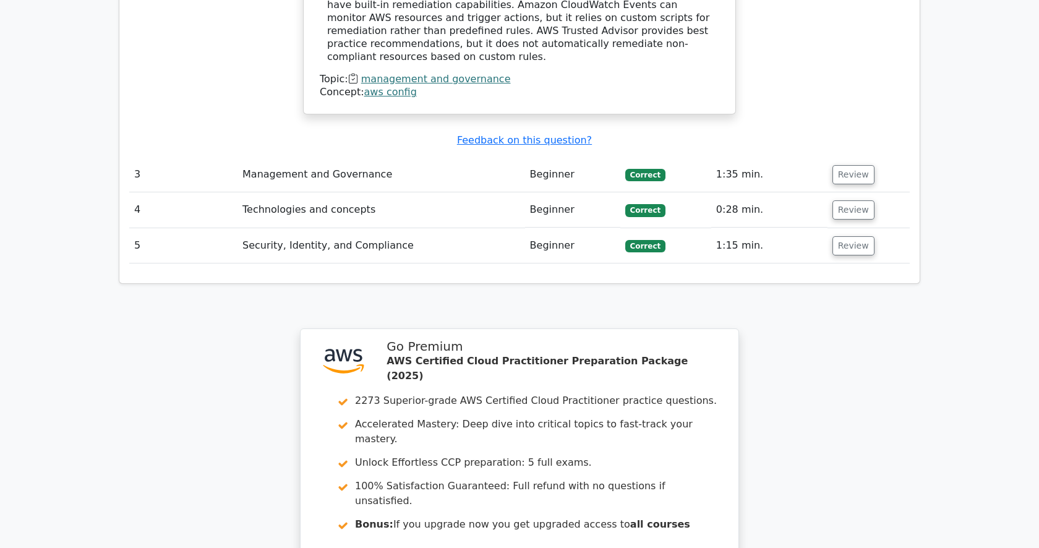
scroll to position [2129, 0]
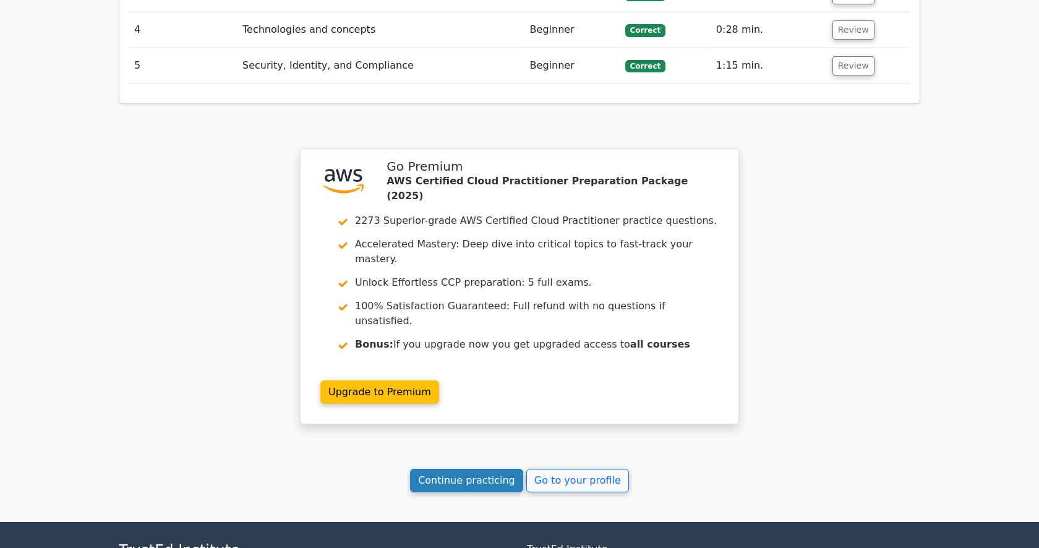
click at [468, 469] on link "Continue practicing" at bounding box center [466, 480] width 113 height 23
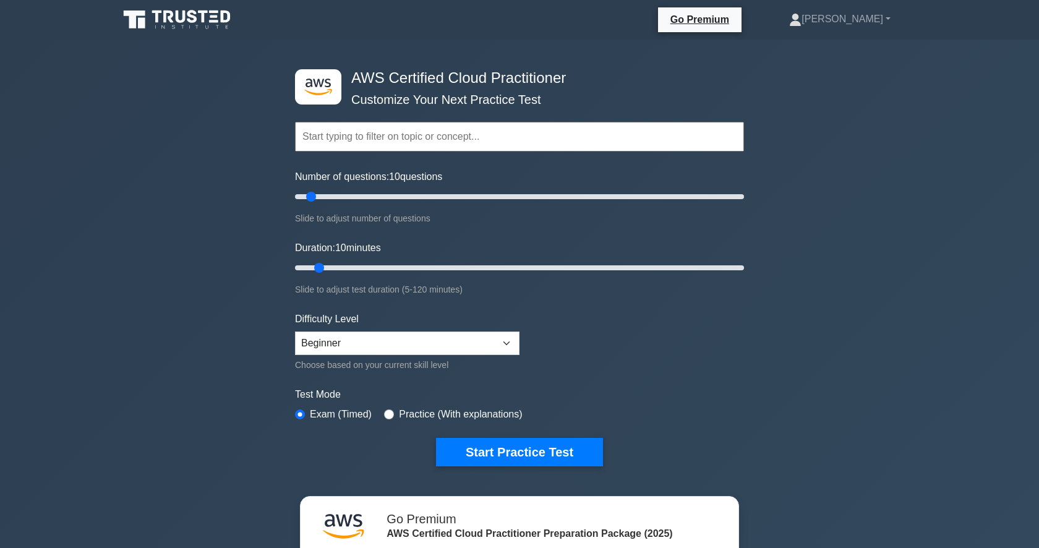
click at [429, 409] on label "Practice (With explanations)" at bounding box center [460, 414] width 123 height 15
click at [390, 414] on input "radio" at bounding box center [389, 414] width 10 height 10
radio input "true"
click at [518, 458] on button "Start Practice Test" at bounding box center [519, 452] width 167 height 28
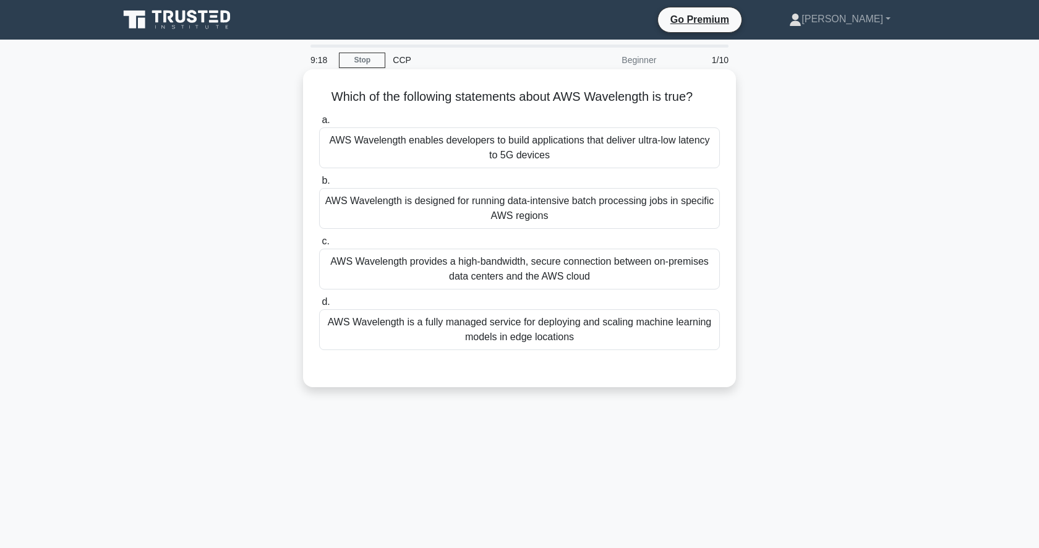
click at [595, 142] on div "AWS Wavelength enables developers to build applications that deliver ultra-low …" at bounding box center [519, 147] width 401 height 41
click at [319, 124] on input "a. AWS Wavelength enables developers to build applications that deliver ultra-l…" at bounding box center [319, 120] width 0 height 8
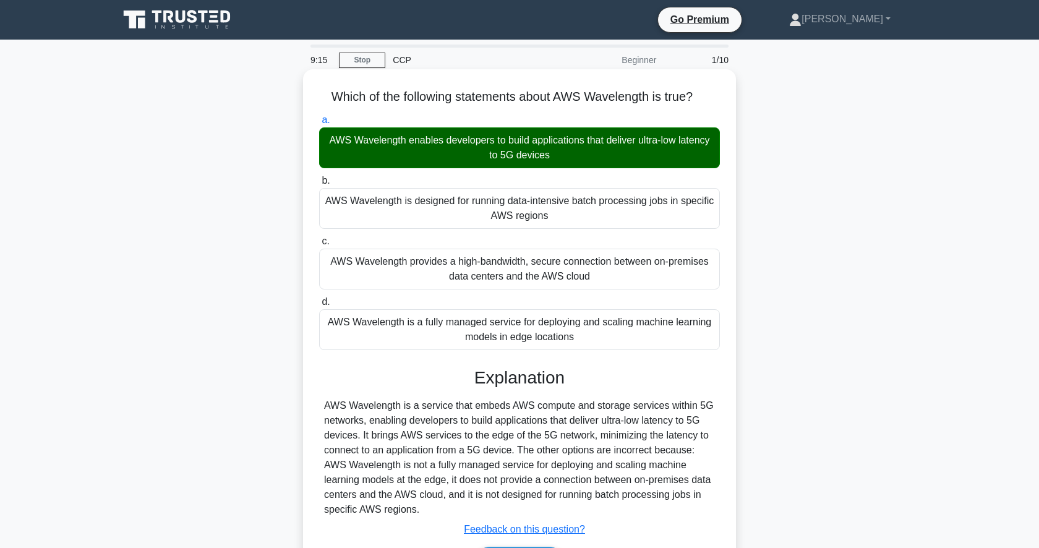
scroll to position [120, 0]
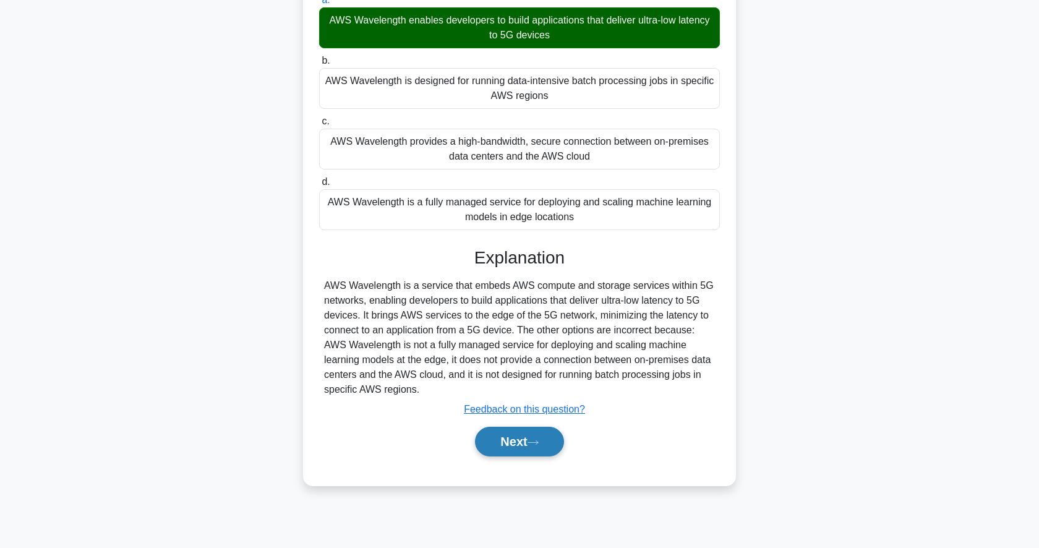
click at [528, 446] on button "Next" at bounding box center [519, 442] width 88 height 30
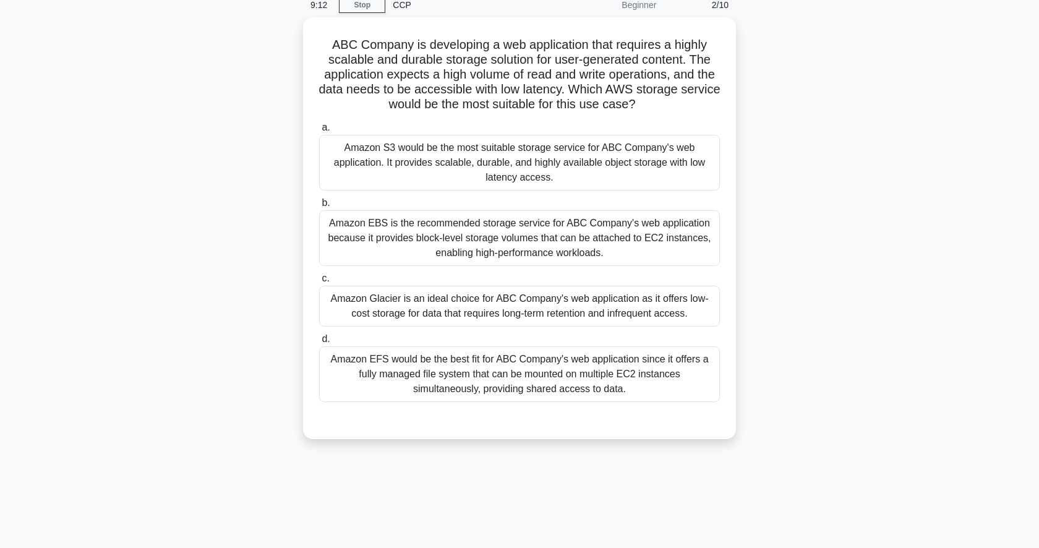
scroll to position [52, 0]
click at [575, 156] on div "Amazon S3 would be the most suitable storage service for ABC Company's web appl…" at bounding box center [519, 163] width 401 height 56
click at [319, 132] on input "a. Amazon S3 would be the most suitable storage service for ABC Company's web a…" at bounding box center [319, 128] width 0 height 8
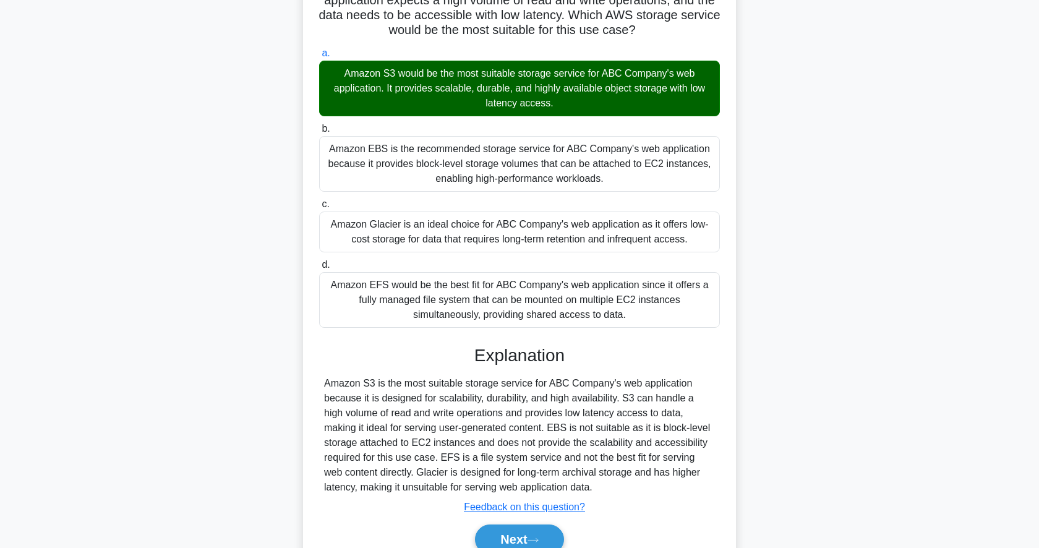
scroll to position [185, 0]
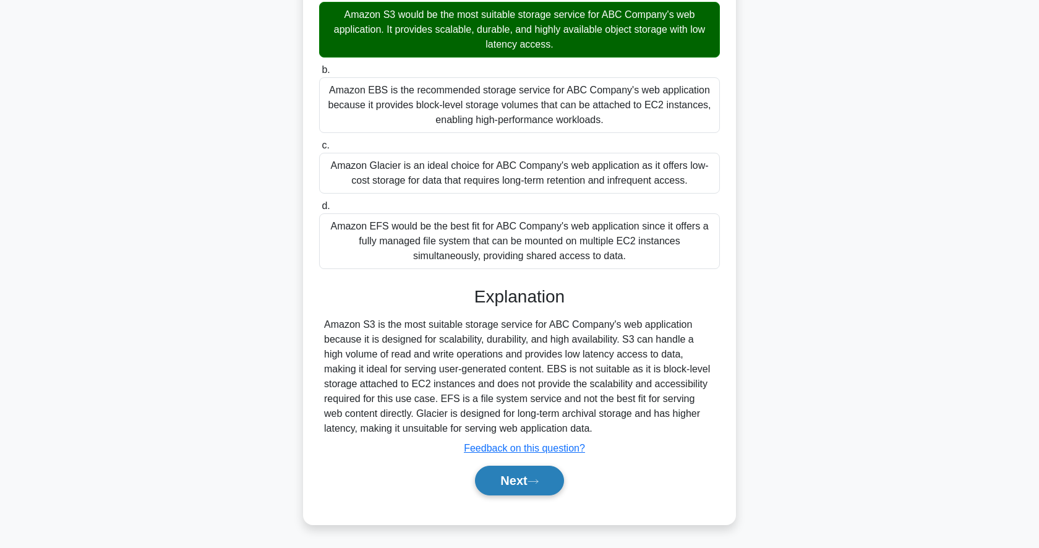
click at [508, 486] on button "Next" at bounding box center [519, 481] width 88 height 30
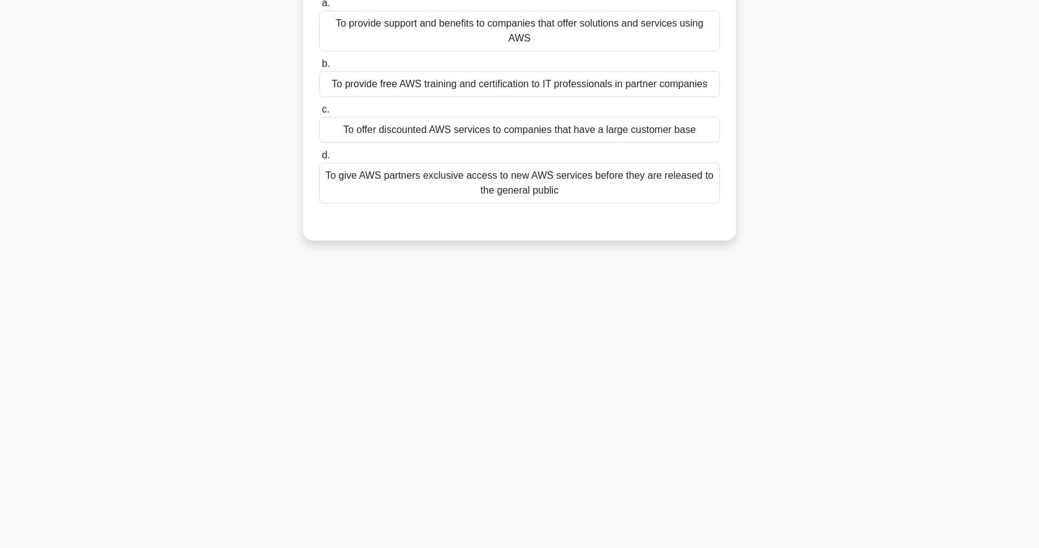
scroll to position [0, 0]
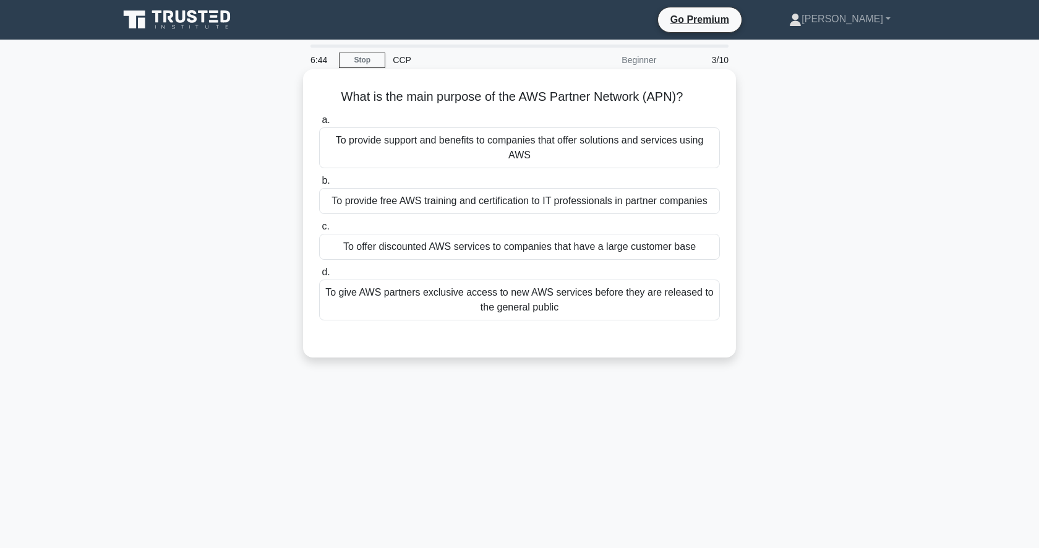
click at [638, 158] on div "To provide support and benefits to companies that offer solutions and services …" at bounding box center [519, 147] width 401 height 41
click at [319, 124] on input "a. To provide support and benefits to companies that offer solutions and servic…" at bounding box center [319, 120] width 0 height 8
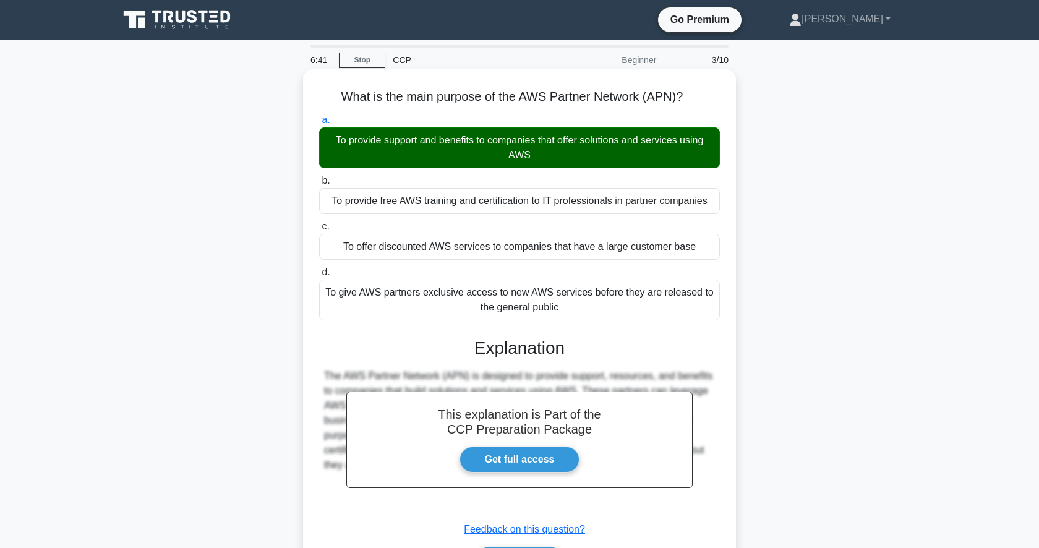
scroll to position [120, 0]
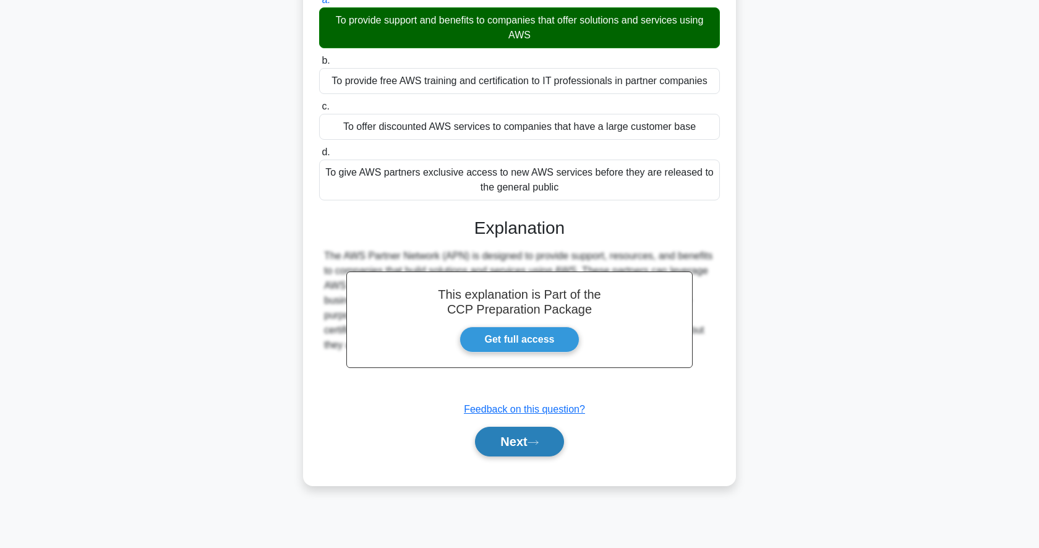
click at [511, 453] on button "Next" at bounding box center [519, 442] width 88 height 30
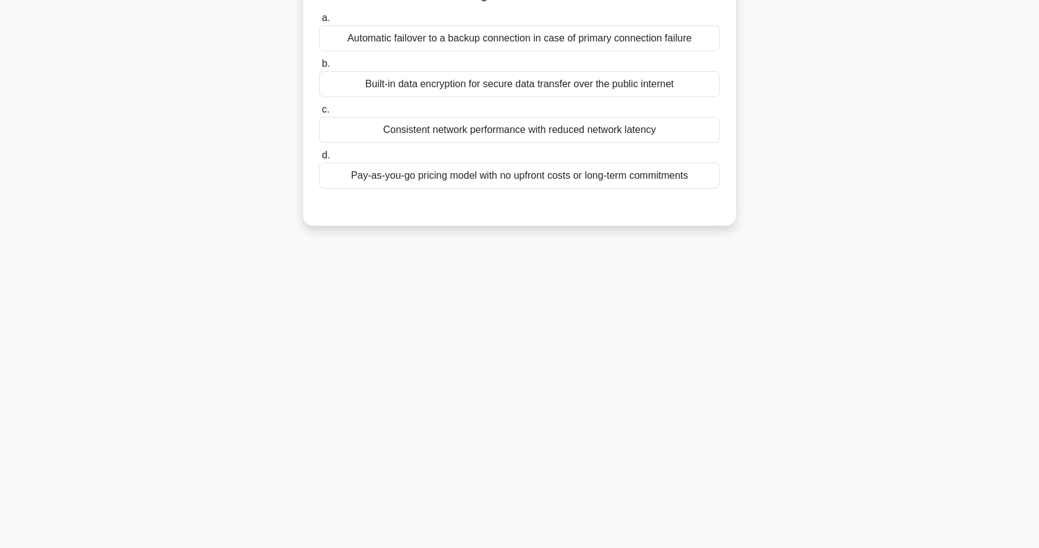
scroll to position [0, 0]
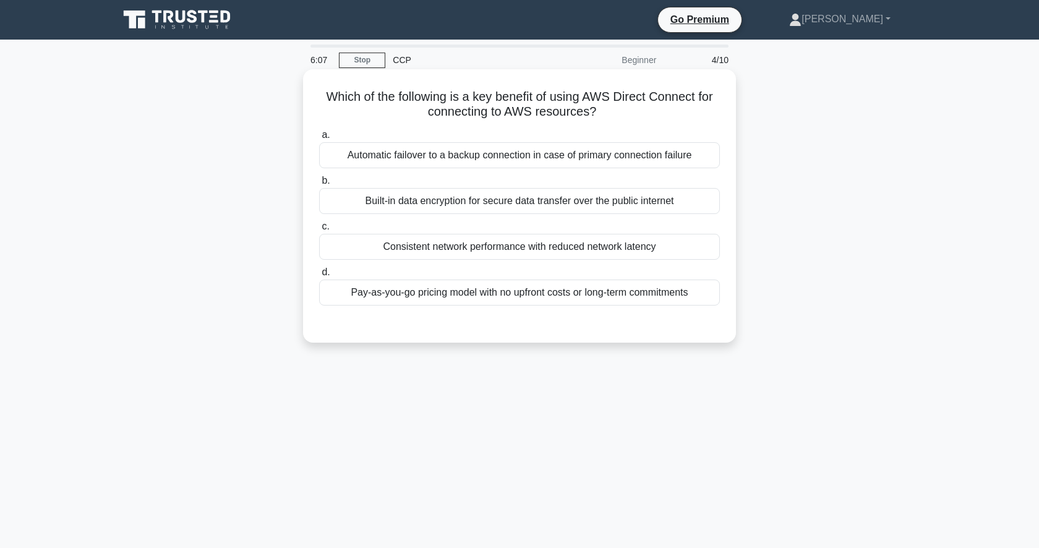
click at [572, 249] on div "Consistent network performance with reduced network latency" at bounding box center [519, 247] width 401 height 26
click at [319, 231] on input "c. Consistent network performance with reduced network latency" at bounding box center [319, 227] width 0 height 8
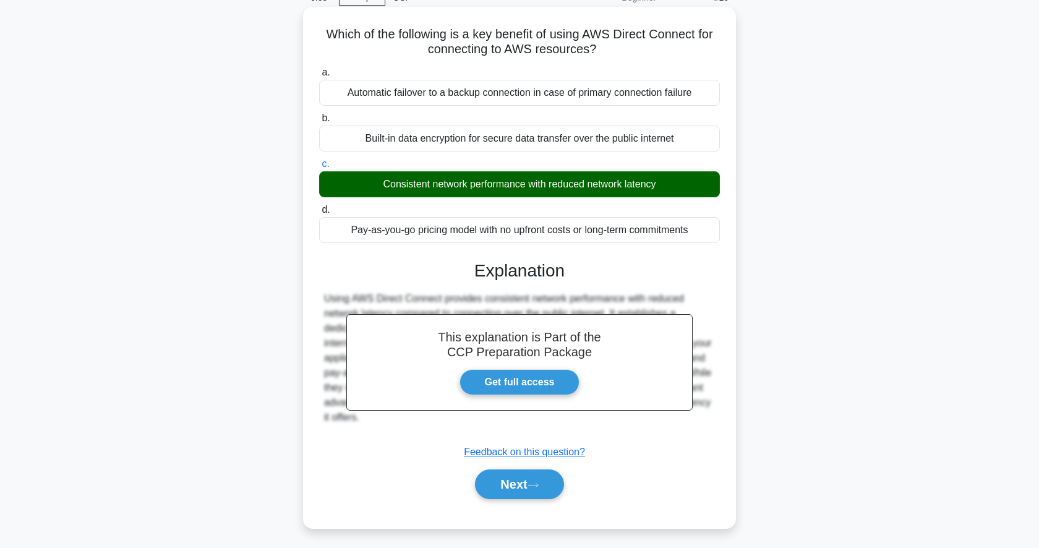
scroll to position [120, 0]
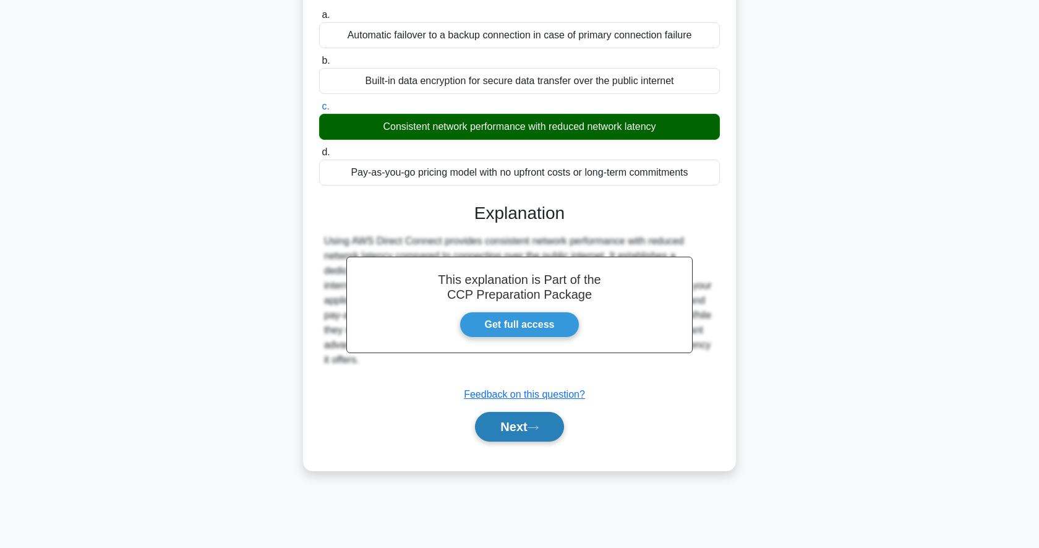
click at [520, 427] on button "Next" at bounding box center [519, 427] width 88 height 30
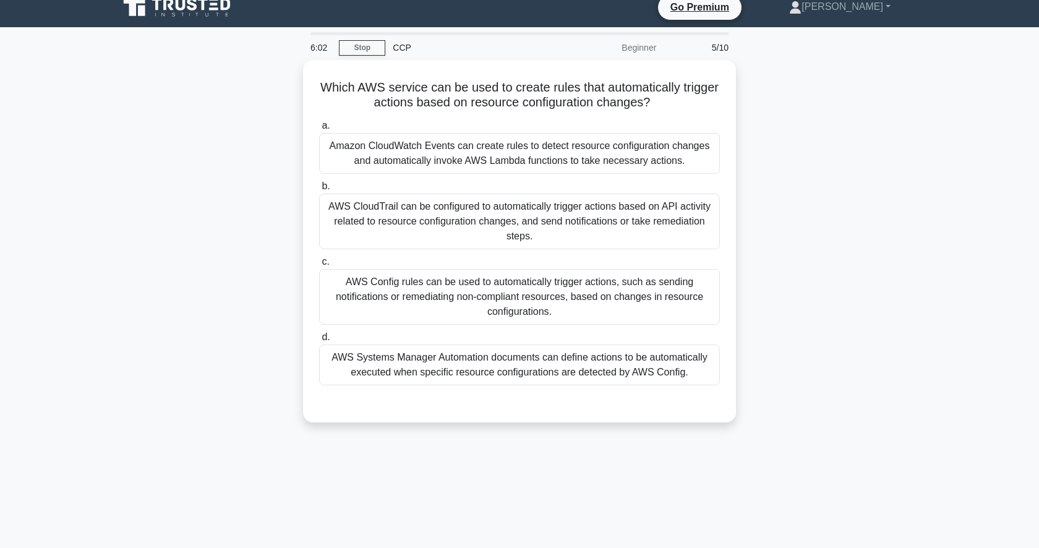
scroll to position [0, 0]
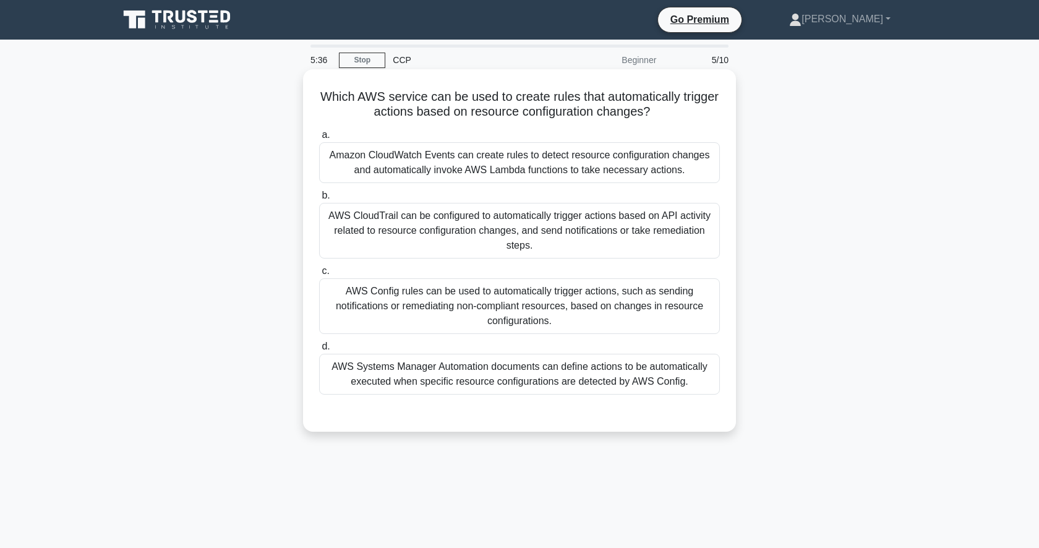
click at [566, 296] on div "AWS Config rules can be used to automatically trigger actions, such as sending …" at bounding box center [519, 306] width 401 height 56
click at [319, 275] on input "c. AWS Config rules can be used to automatically trigger actions, such as sendi…" at bounding box center [319, 271] width 0 height 8
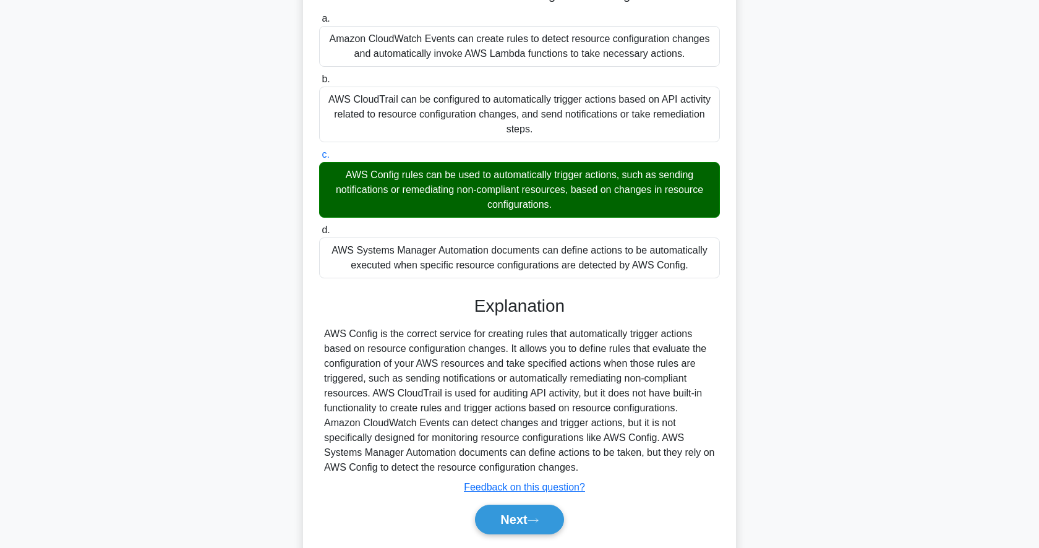
scroll to position [155, 0]
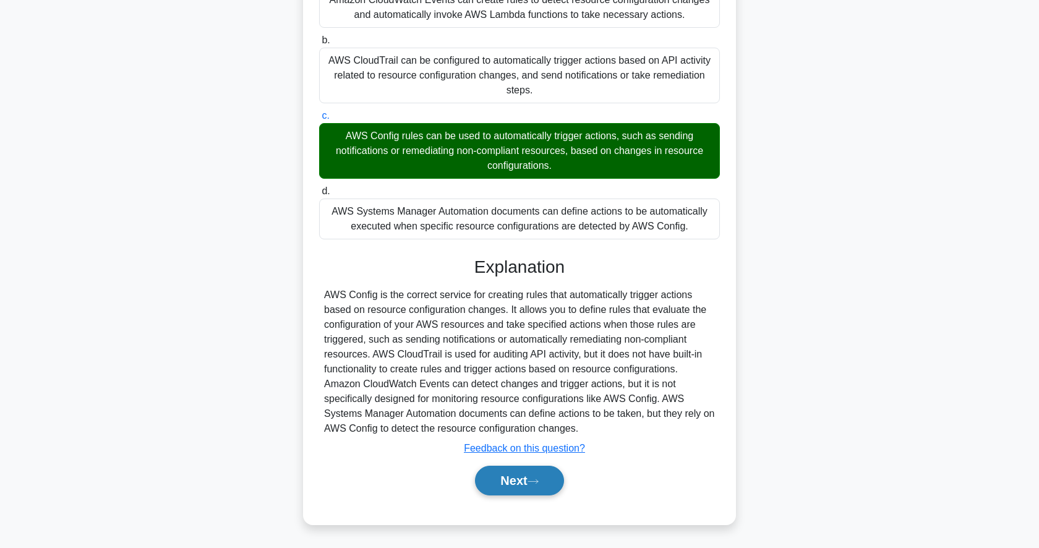
click at [514, 478] on button "Next" at bounding box center [519, 481] width 88 height 30
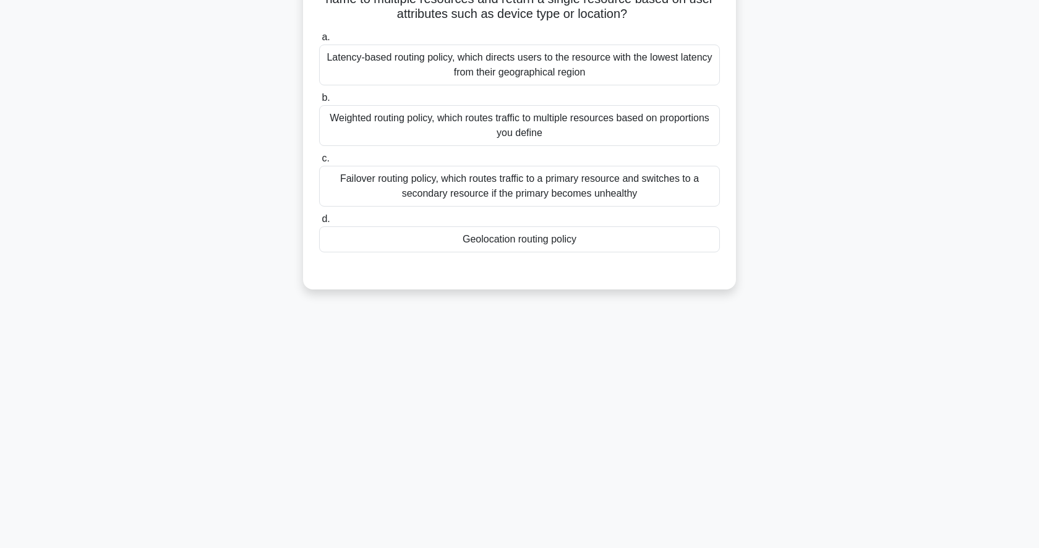
scroll to position [0, 0]
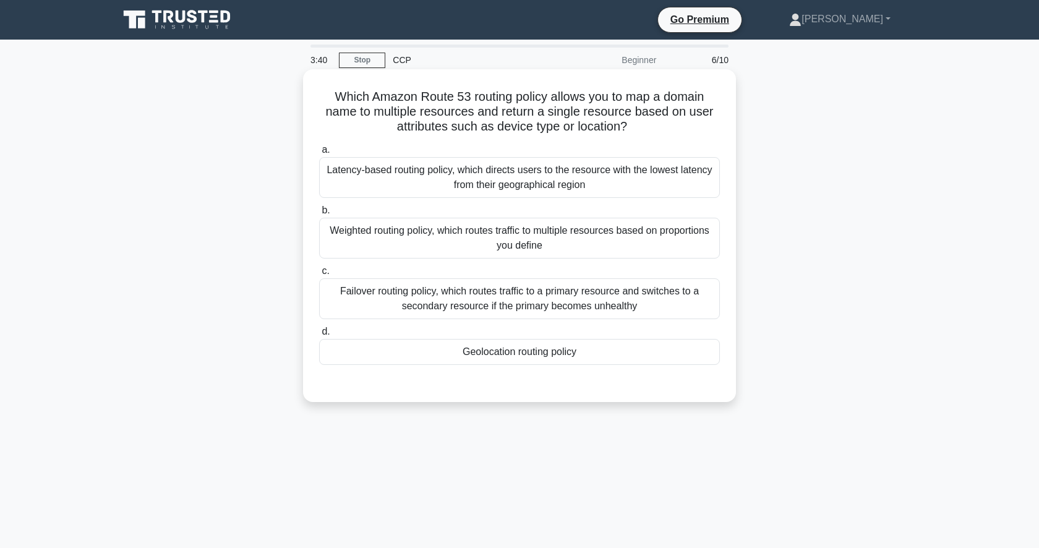
click at [533, 356] on div "Geolocation routing policy" at bounding box center [519, 352] width 401 height 26
click at [319, 336] on input "d. Geolocation routing policy" at bounding box center [319, 332] width 0 height 8
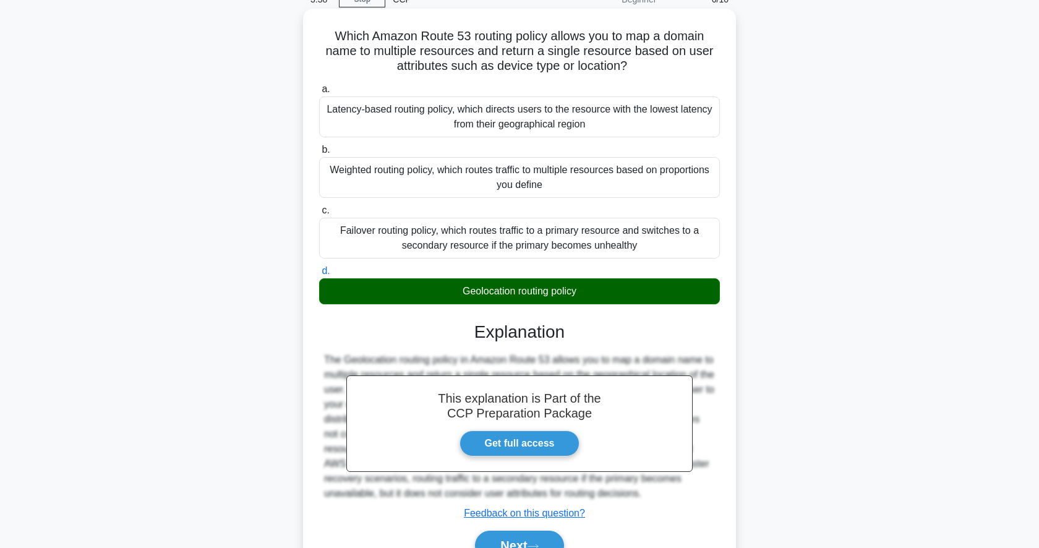
scroll to position [126, 0]
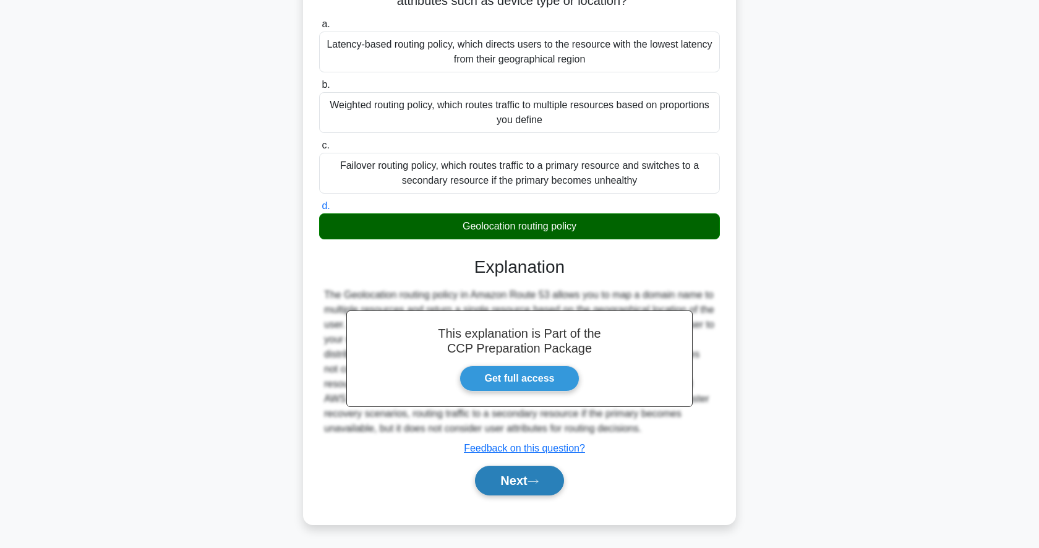
click at [509, 487] on button "Next" at bounding box center [519, 481] width 88 height 30
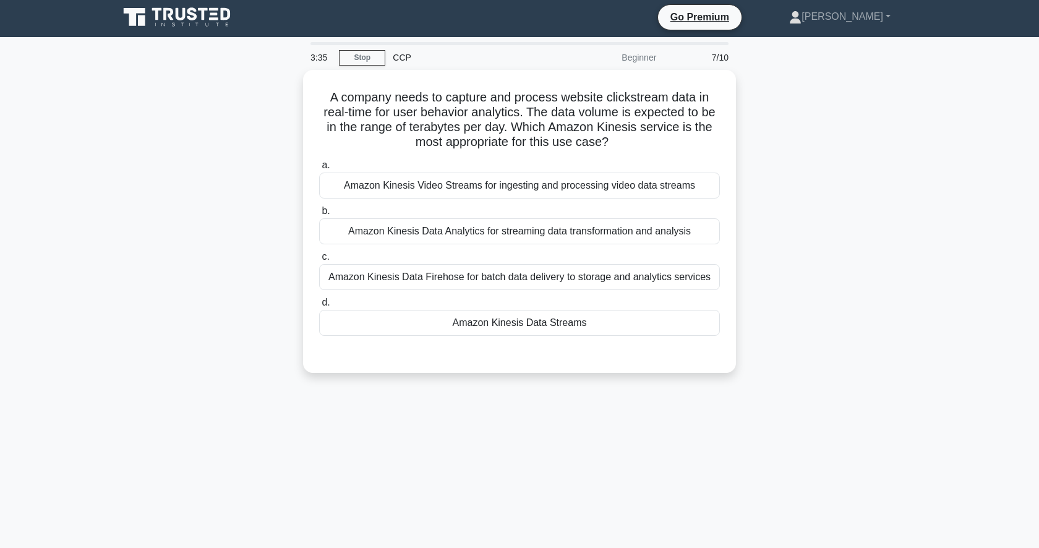
scroll to position [0, 0]
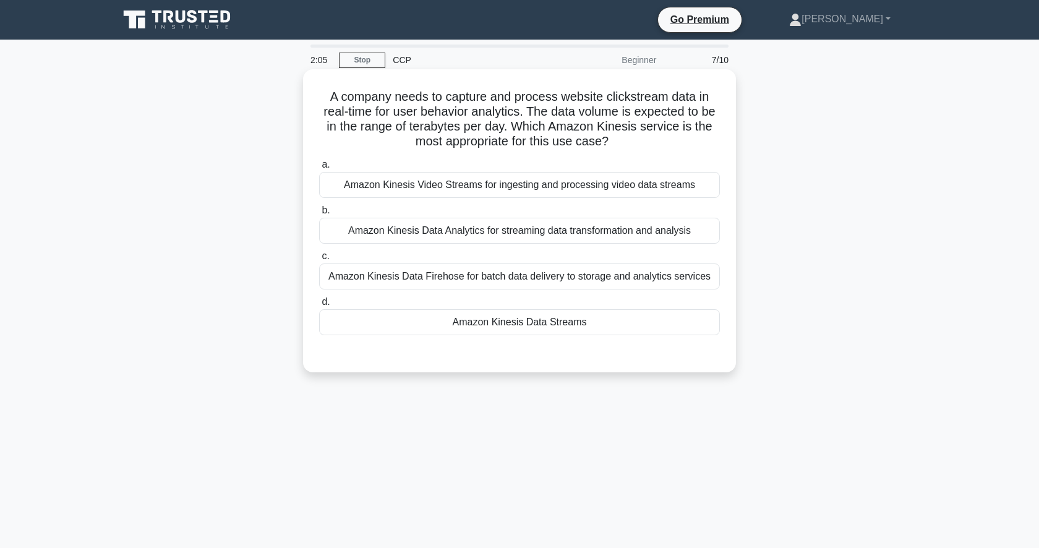
click at [518, 286] on div "Amazon Kinesis Data Firehose for batch data delivery to storage and analytics s…" at bounding box center [519, 276] width 401 height 26
click at [319, 260] on input "c. Amazon Kinesis Data Firehose for batch data delivery to storage and analytic…" at bounding box center [319, 256] width 0 height 8
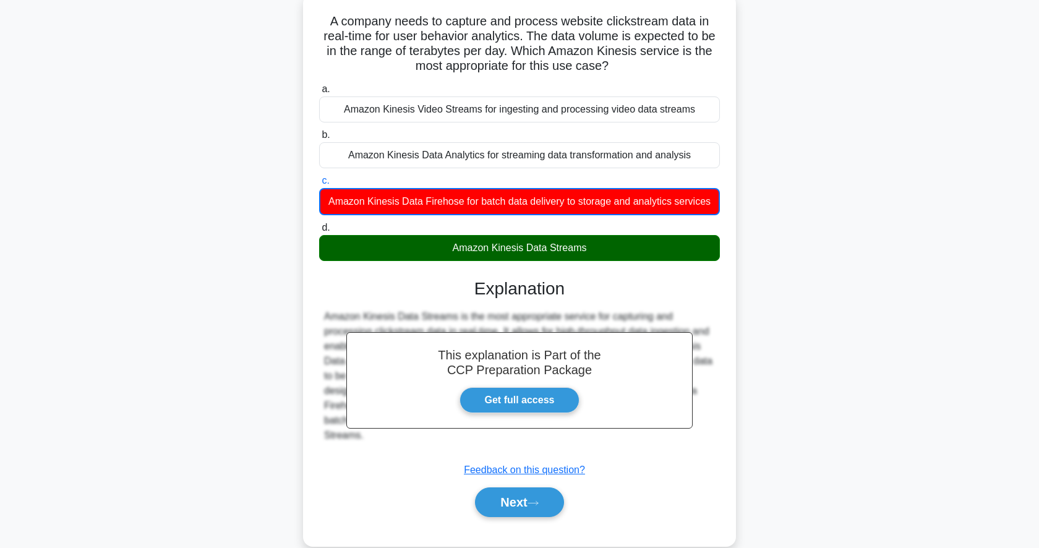
scroll to position [120, 0]
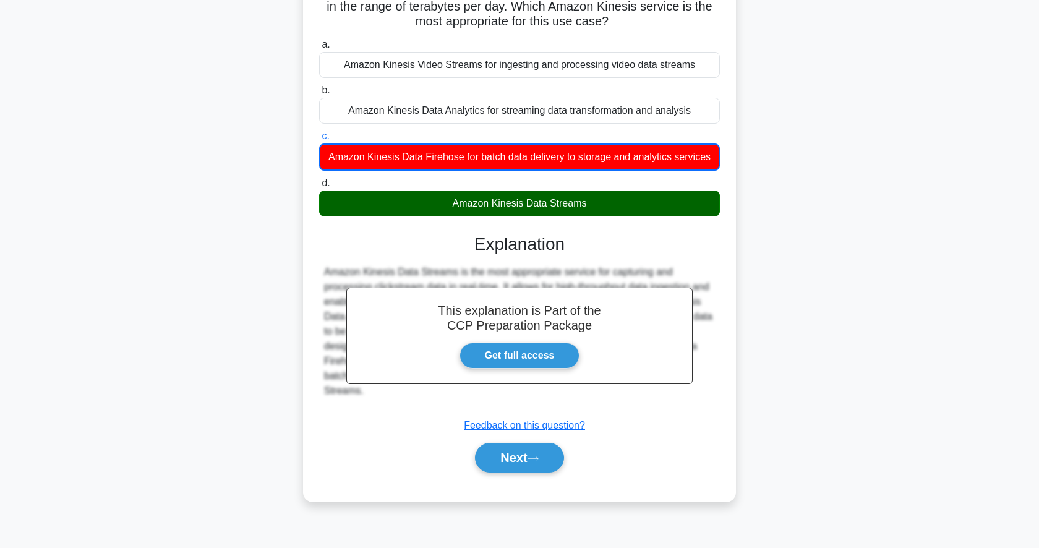
click at [523, 203] on div "Amazon Kinesis Data Streams" at bounding box center [519, 203] width 401 height 26
click at [319, 187] on input "d. Amazon Kinesis Data Streams" at bounding box center [319, 183] width 0 height 8
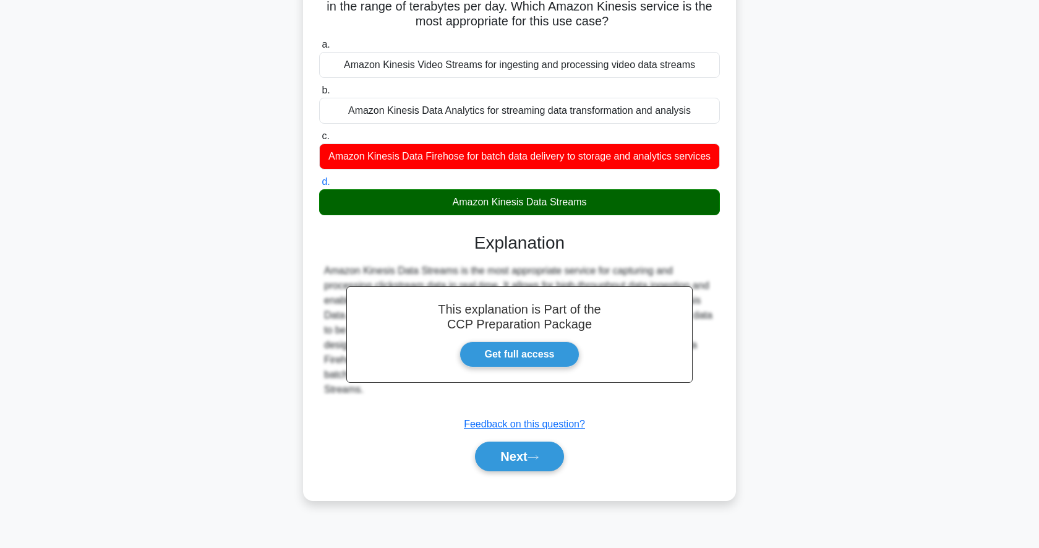
click at [523, 203] on div "Amazon Kinesis Data Streams" at bounding box center [519, 202] width 401 height 26
click at [319, 186] on input "d. Amazon Kinesis Data Streams" at bounding box center [319, 182] width 0 height 8
click at [523, 203] on div "Amazon Kinesis Data Streams" at bounding box center [519, 202] width 401 height 26
click at [319, 186] on input "d. Amazon Kinesis Data Streams" at bounding box center [319, 182] width 0 height 8
click at [506, 465] on button "Next" at bounding box center [519, 457] width 88 height 30
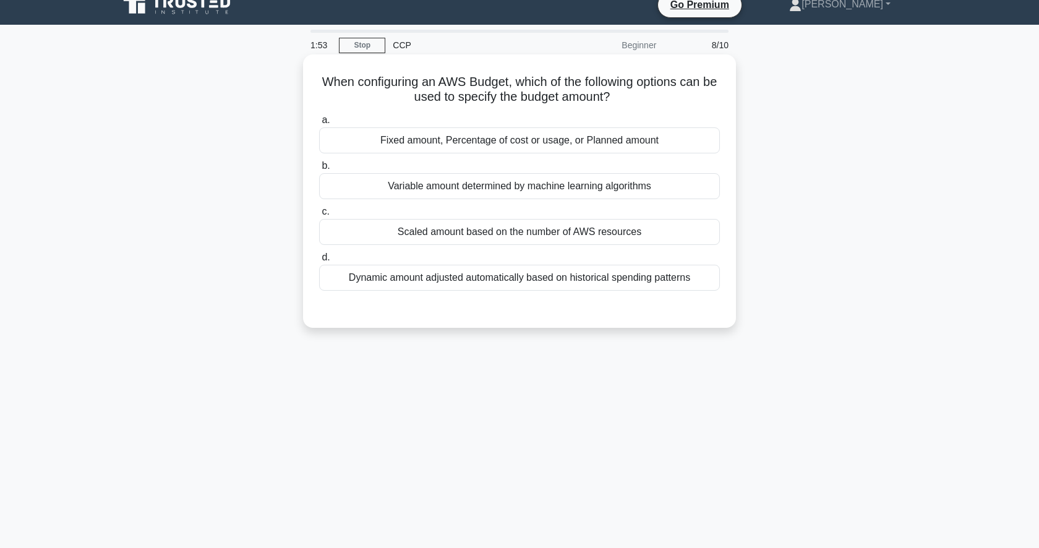
scroll to position [0, 0]
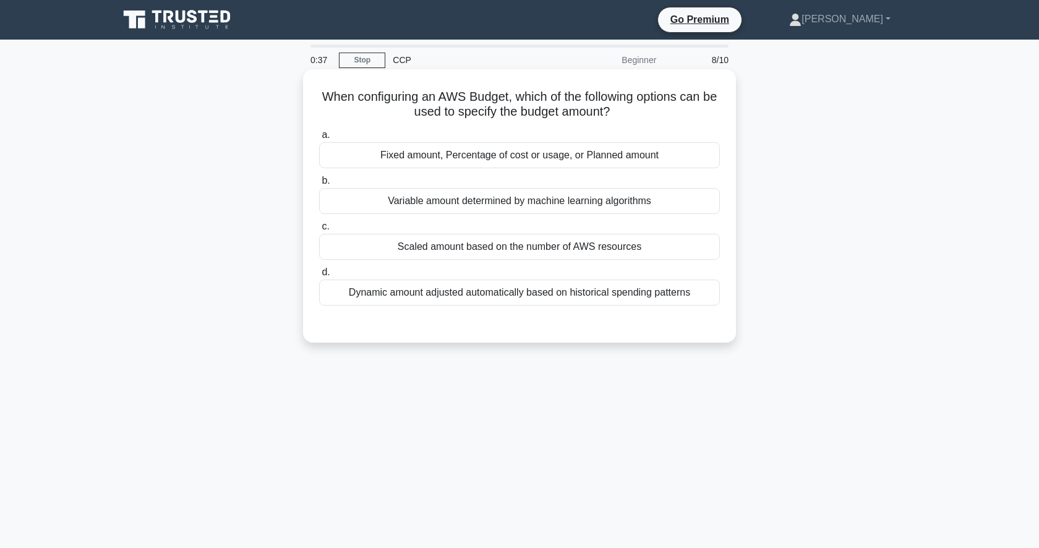
click at [606, 302] on div "Dynamic amount adjusted automatically based on historical spending patterns" at bounding box center [519, 293] width 401 height 26
click at [319, 276] on input "d. Dynamic amount adjusted automatically based on historical spending patterns" at bounding box center [319, 272] width 0 height 8
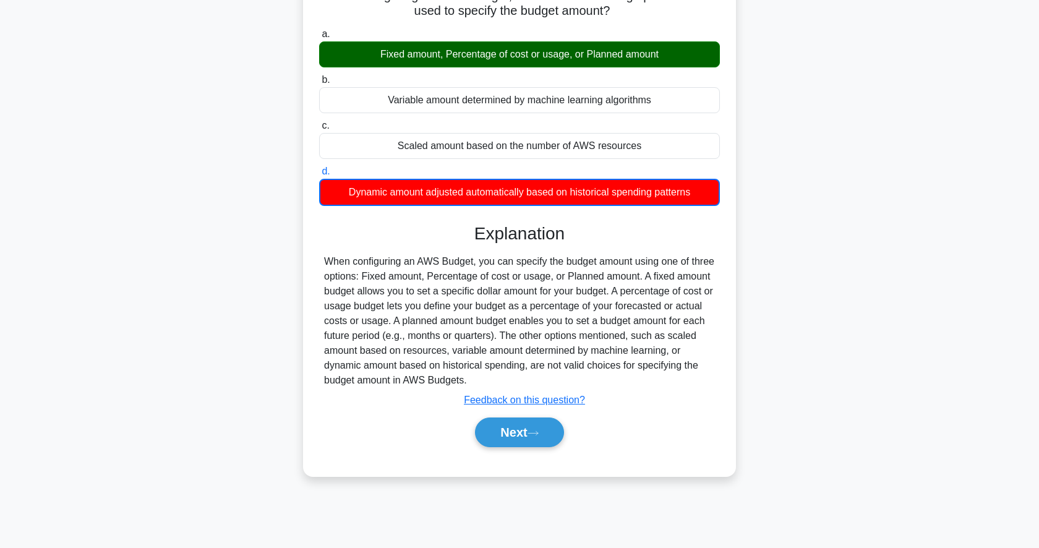
scroll to position [120, 0]
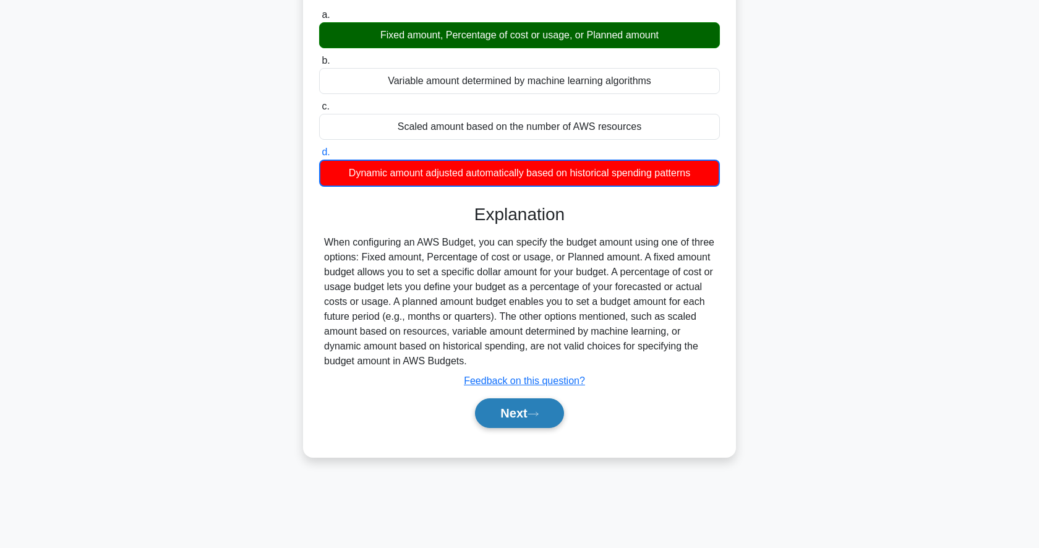
click at [521, 424] on button "Next" at bounding box center [519, 413] width 88 height 30
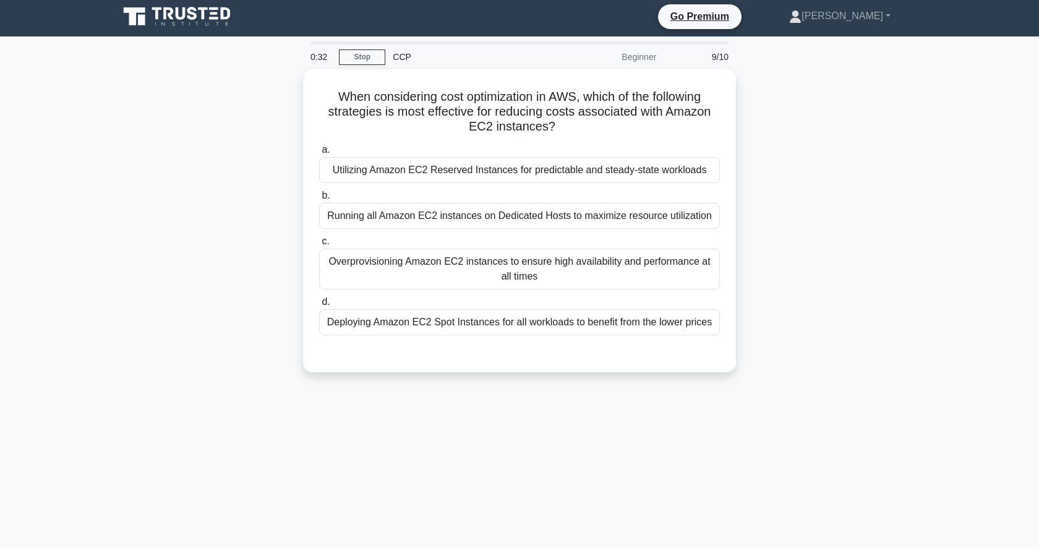
scroll to position [1, 0]
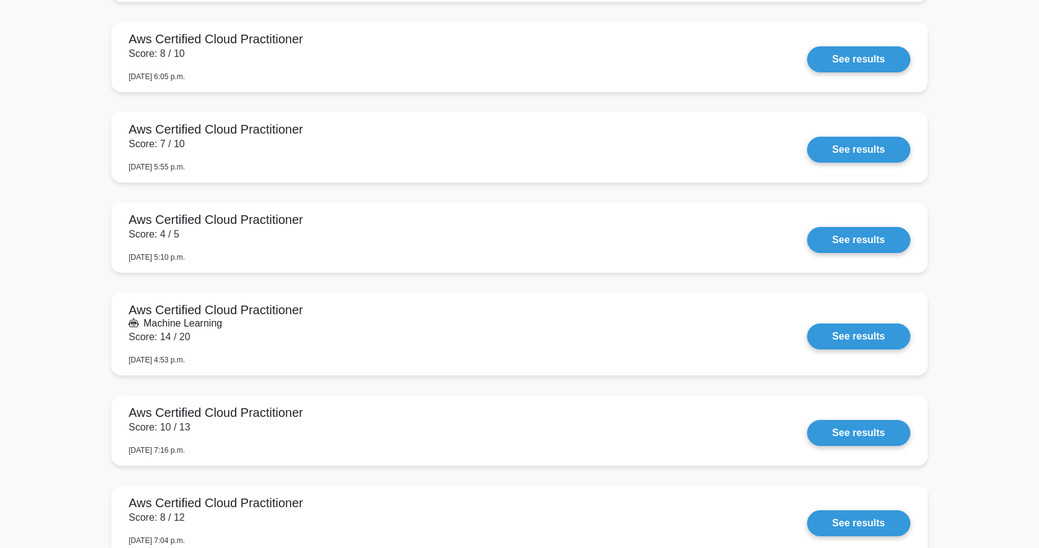
scroll to position [1293, 0]
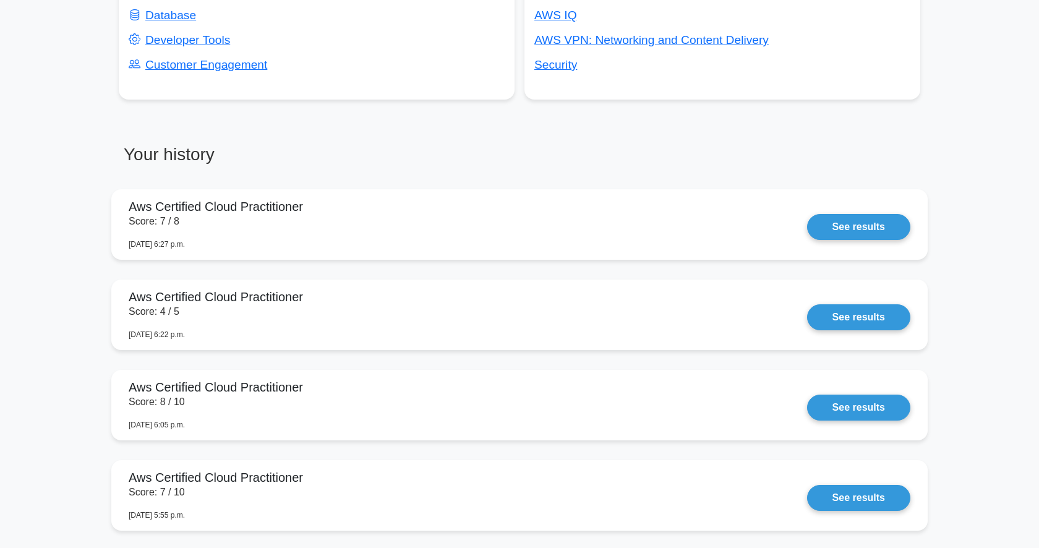
scroll to position [814, 0]
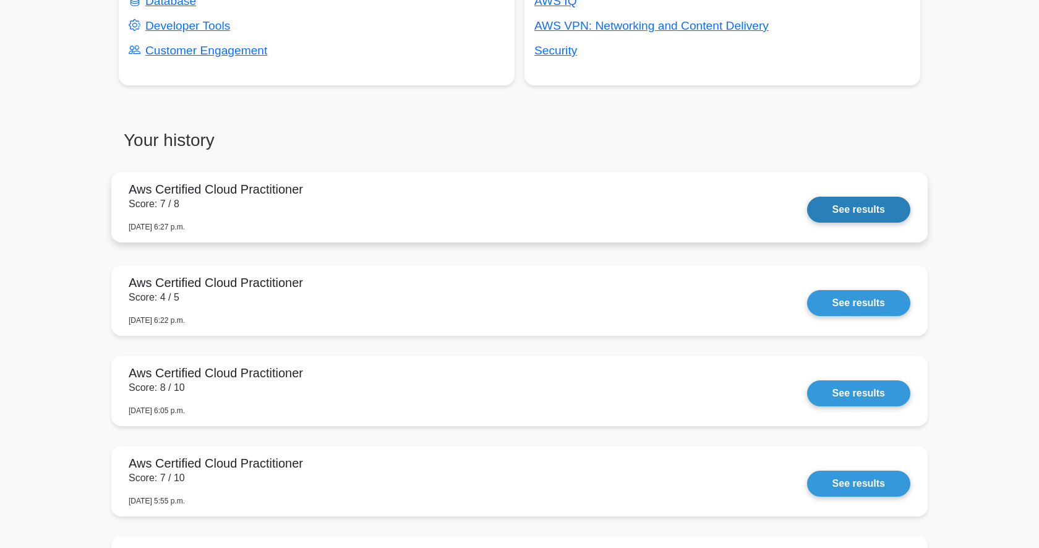
click at [807, 205] on link "See results" at bounding box center [858, 210] width 103 height 26
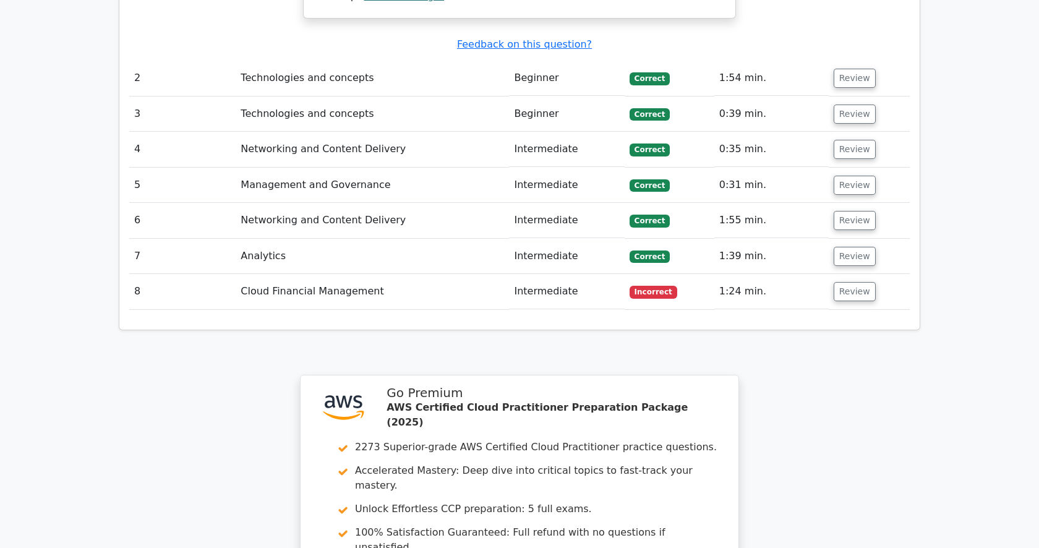
scroll to position [1404, 0]
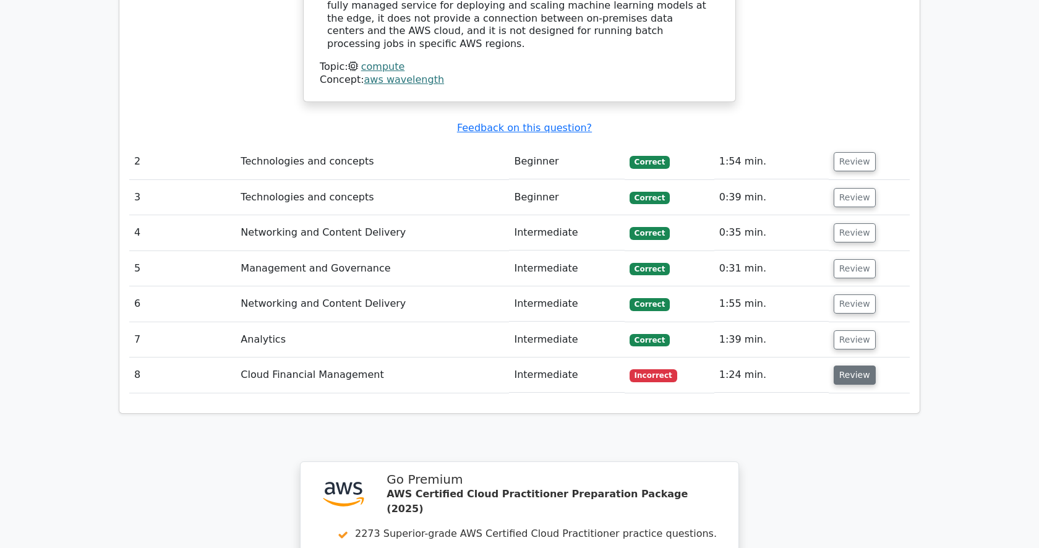
click at [842, 365] on button "Review" at bounding box center [855, 374] width 42 height 19
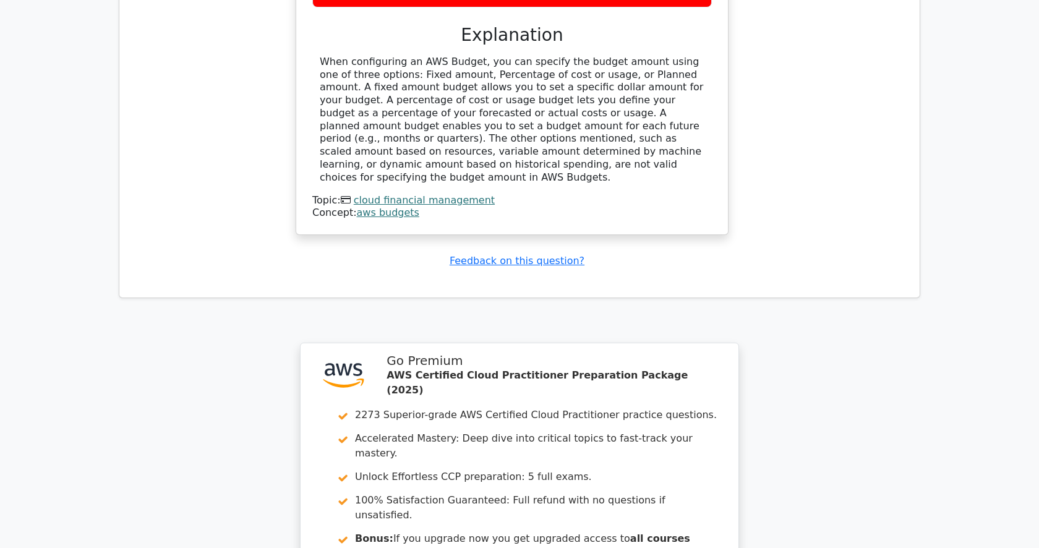
scroll to position [2218, 0]
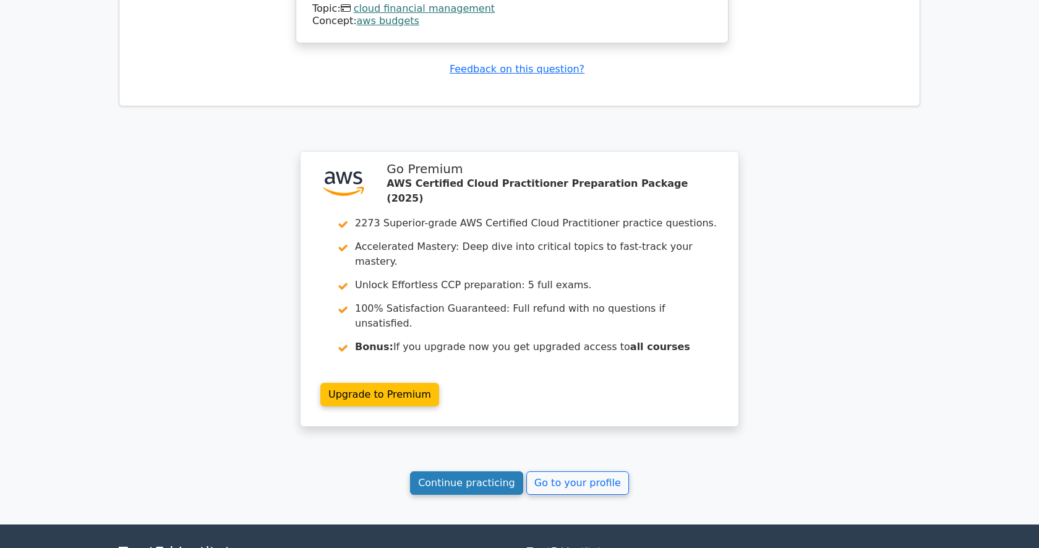
click at [477, 471] on link "Continue practicing" at bounding box center [466, 482] width 113 height 23
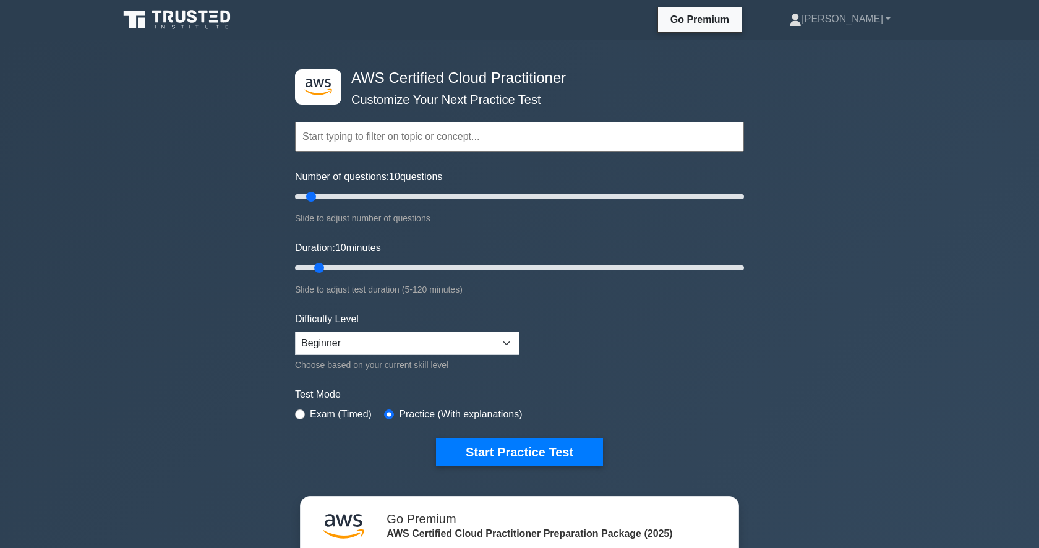
click at [312, 415] on label "Exam (Timed)" at bounding box center [341, 414] width 62 height 15
click at [304, 411] on input "radio" at bounding box center [300, 414] width 10 height 10
radio input "true"
click at [485, 458] on button "Start Practice Test" at bounding box center [519, 452] width 167 height 28
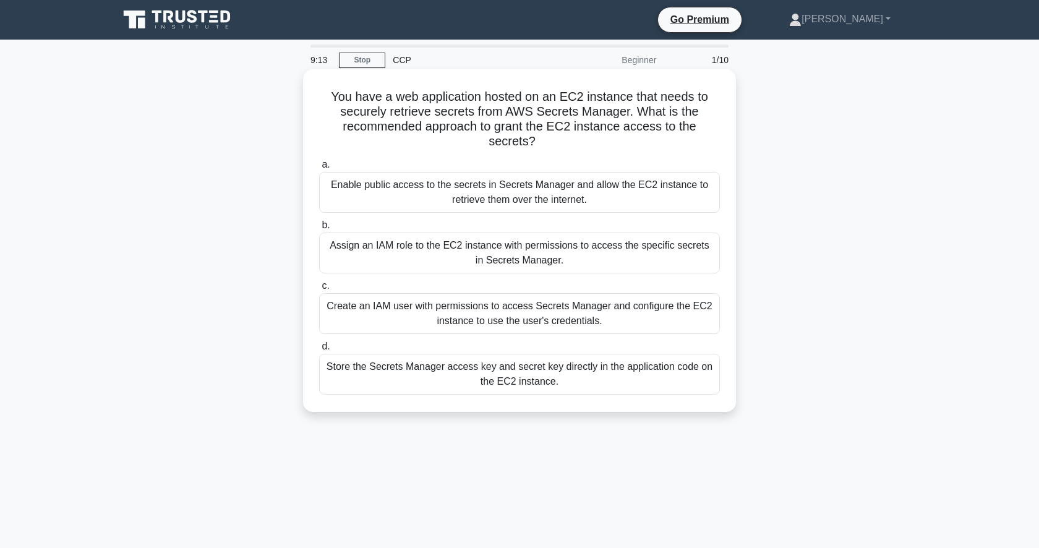
click at [499, 258] on div "Assign an IAM role to the EC2 instance with permissions to access the specific …" at bounding box center [519, 253] width 401 height 41
click at [319, 229] on input "b. Assign an IAM role to the EC2 instance with permissions to access the specif…" at bounding box center [319, 225] width 0 height 8
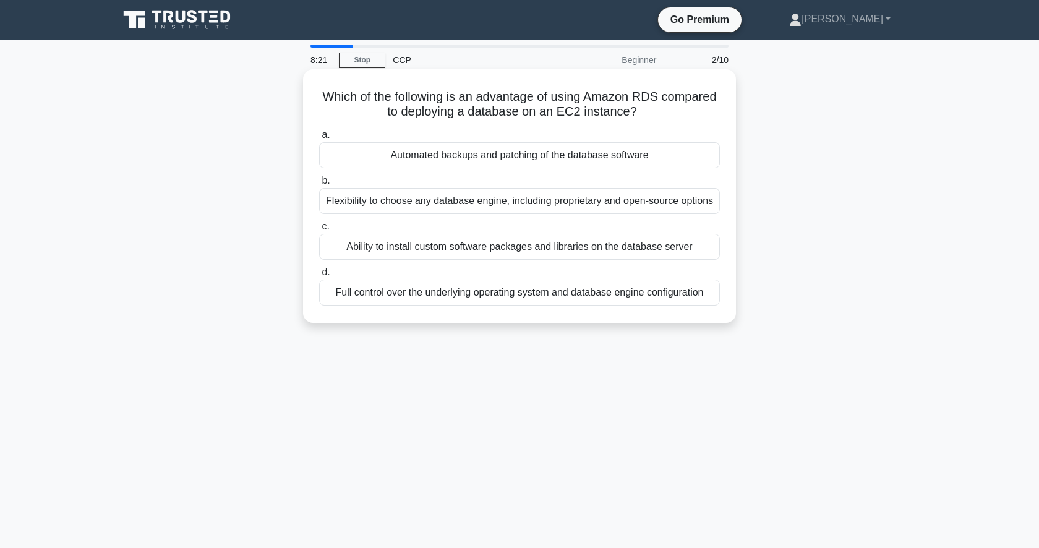
click at [511, 153] on div "Automated backups and patching of the database software" at bounding box center [519, 155] width 401 height 26
click at [319, 139] on input "a. Automated backups and patching of the database software" at bounding box center [319, 135] width 0 height 8
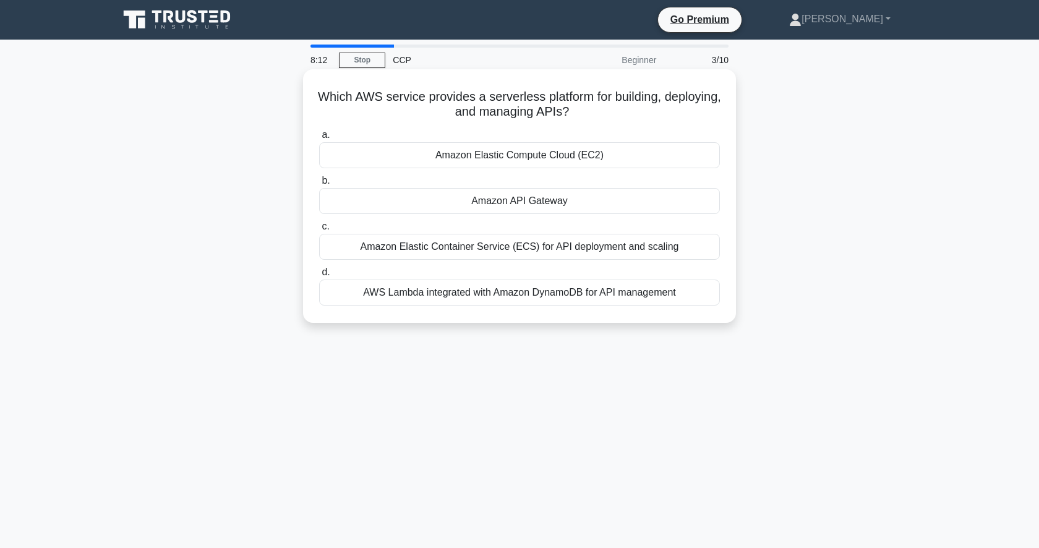
click at [508, 199] on div "Amazon API Gateway" at bounding box center [519, 201] width 401 height 26
click at [319, 185] on input "b. Amazon API Gateway" at bounding box center [319, 181] width 0 height 8
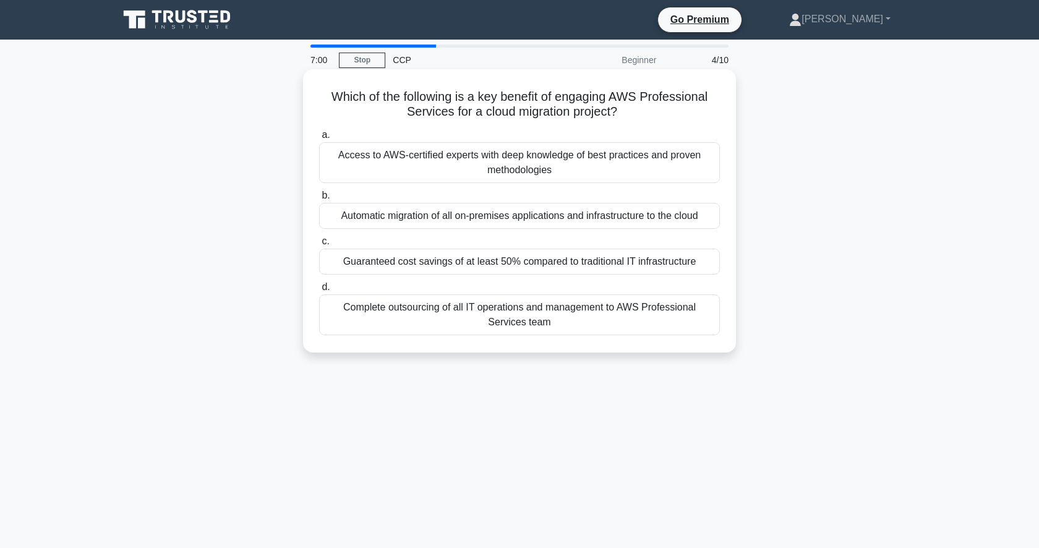
click at [527, 174] on div "Access to AWS-certified experts with deep knowledge of best practices and prove…" at bounding box center [519, 162] width 401 height 41
click at [319, 139] on input "a. Access to AWS-certified experts with deep knowledge of best practices and pr…" at bounding box center [319, 135] width 0 height 8
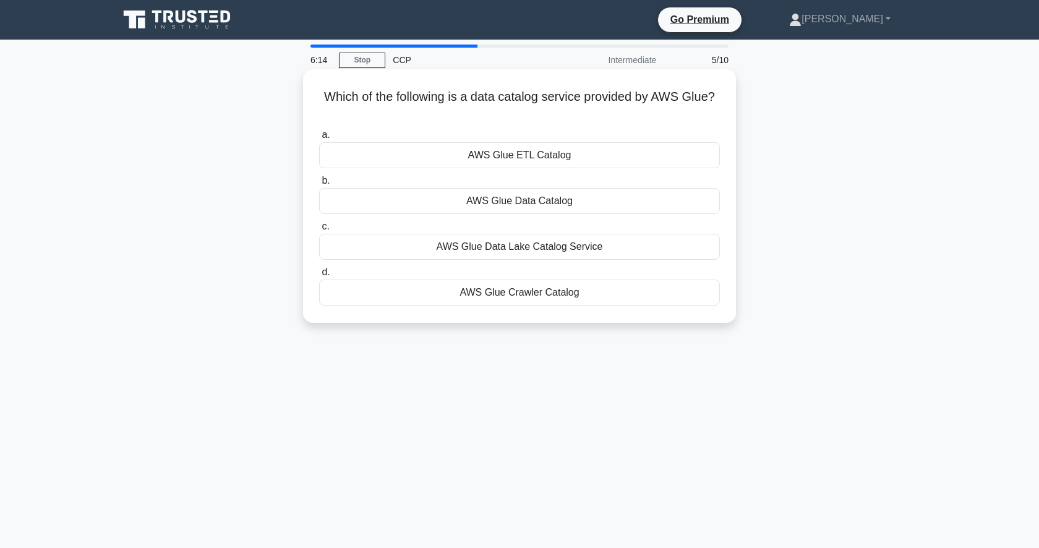
drag, startPoint x: 519, startPoint y: 199, endPoint x: 513, endPoint y: 127, distance: 72.0
click at [513, 127] on div "a. AWS Glue ETL Catalog b. AWS Glue Data Catalog c." at bounding box center [520, 216] width 416 height 183
click at [495, 211] on div "AWS Glue Data Catalog" at bounding box center [519, 201] width 401 height 26
click at [319, 185] on input "b. AWS Glue Data Catalog" at bounding box center [319, 181] width 0 height 8
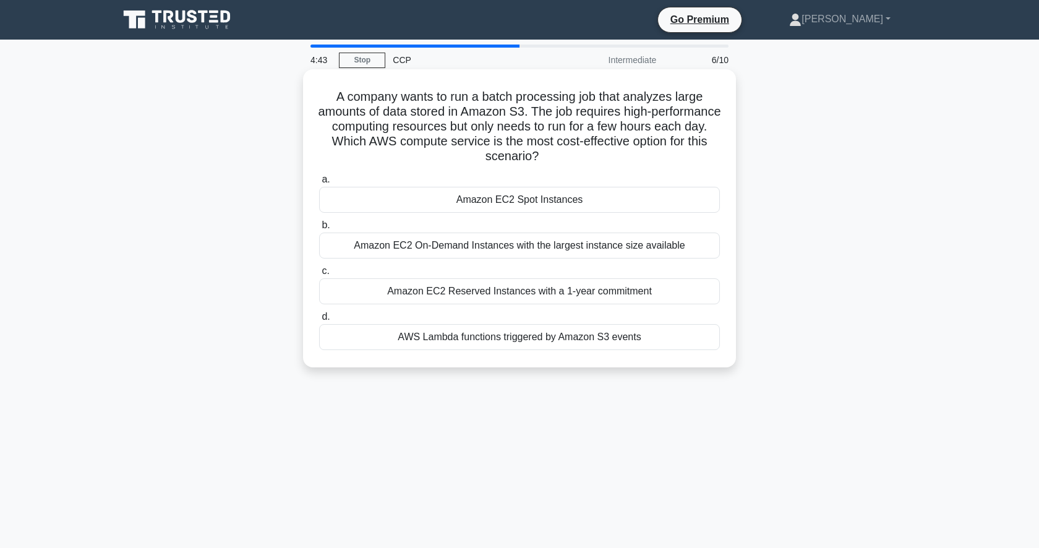
click at [508, 194] on div "Amazon EC2 Spot Instances" at bounding box center [519, 200] width 401 height 26
click at [319, 184] on input "a. Amazon EC2 Spot Instances" at bounding box center [319, 180] width 0 height 8
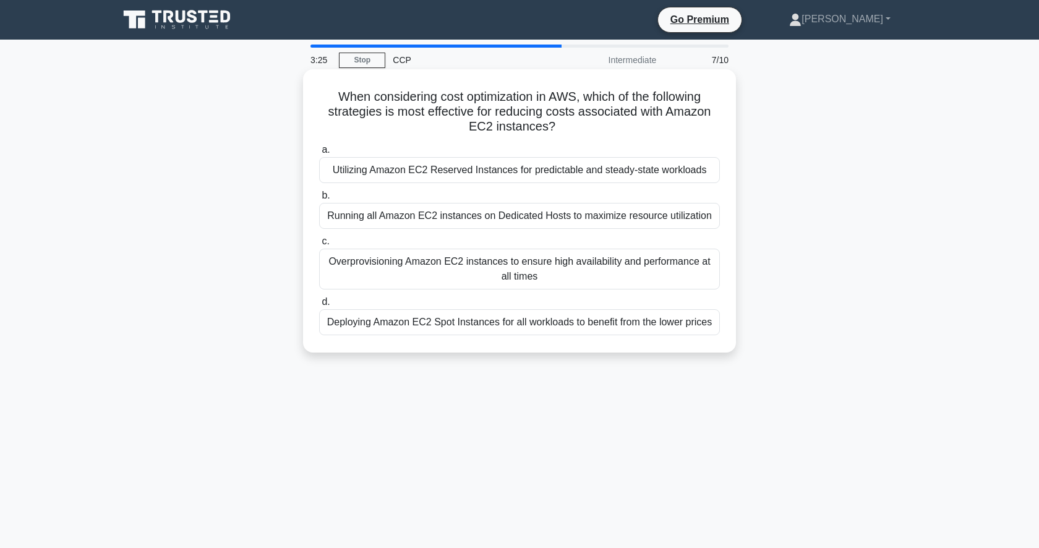
click at [515, 173] on div "Utilizing Amazon EC2 Reserved Instances for predictable and steady-state worklo…" at bounding box center [519, 170] width 401 height 26
click at [319, 154] on input "a. Utilizing Amazon EC2 Reserved Instances for predictable and steady-state wor…" at bounding box center [319, 150] width 0 height 8
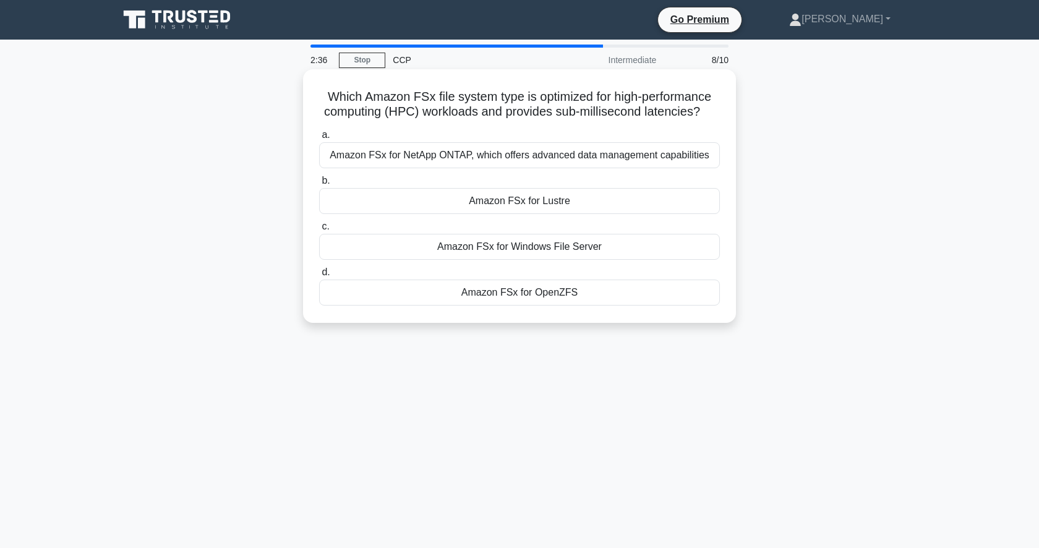
click at [522, 204] on div "Amazon FSx for Lustre" at bounding box center [519, 201] width 401 height 26
click at [319, 185] on input "b. Amazon FSx for Lustre" at bounding box center [319, 181] width 0 height 8
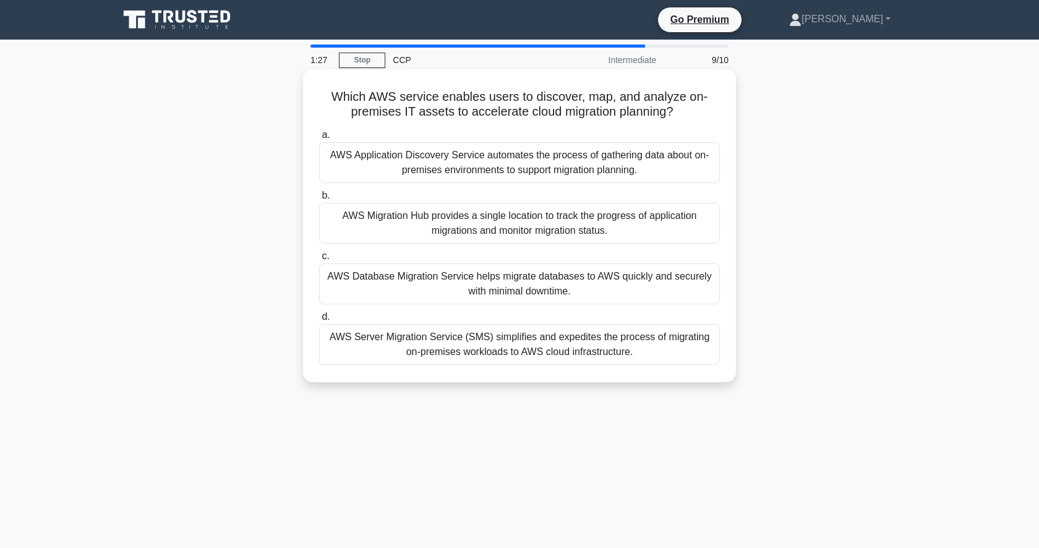
click at [545, 168] on div "AWS Application Discovery Service automates the process of gathering data about…" at bounding box center [519, 162] width 401 height 41
click at [319, 139] on input "a. AWS Application Discovery Service automates the process of gathering data ab…" at bounding box center [319, 135] width 0 height 8
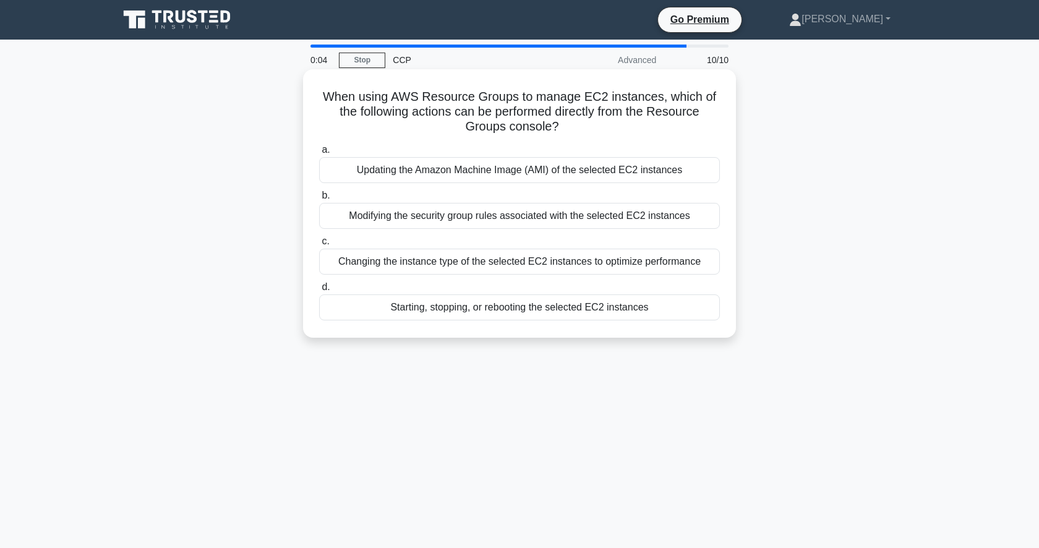
click at [539, 266] on div "Changing the instance type of the selected EC2 instances to optimize performance" at bounding box center [519, 262] width 401 height 26
click at [319, 246] on input "c. Changing the instance type of the selected EC2 instances to optimize perform…" at bounding box center [319, 241] width 0 height 8
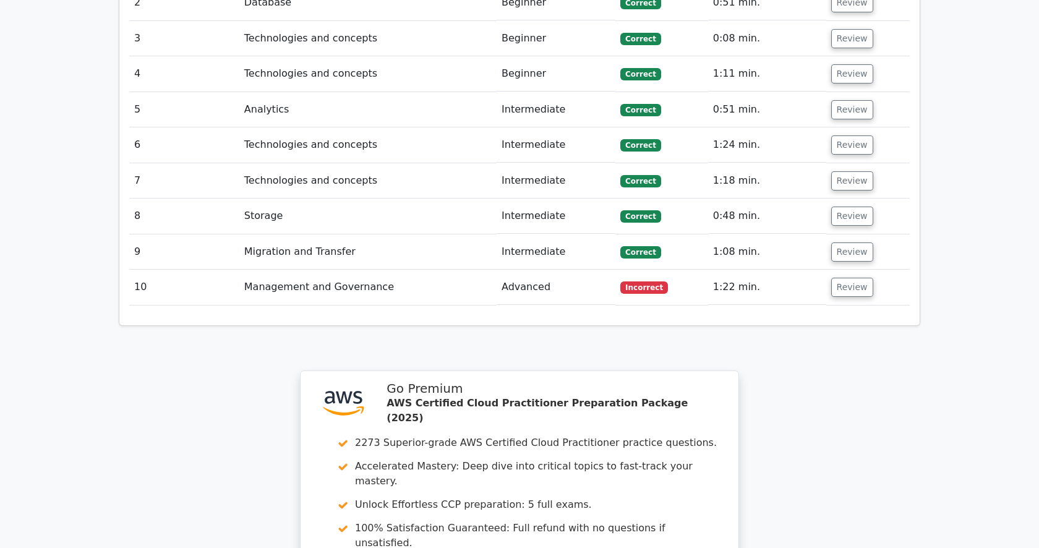
scroll to position [1612, 0]
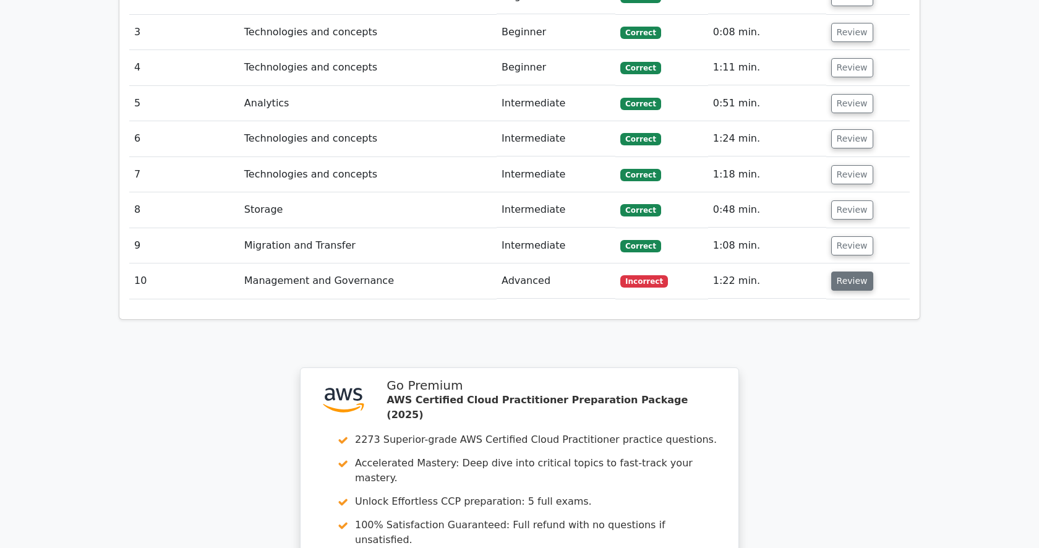
click at [851, 271] on button "Review" at bounding box center [852, 280] width 42 height 19
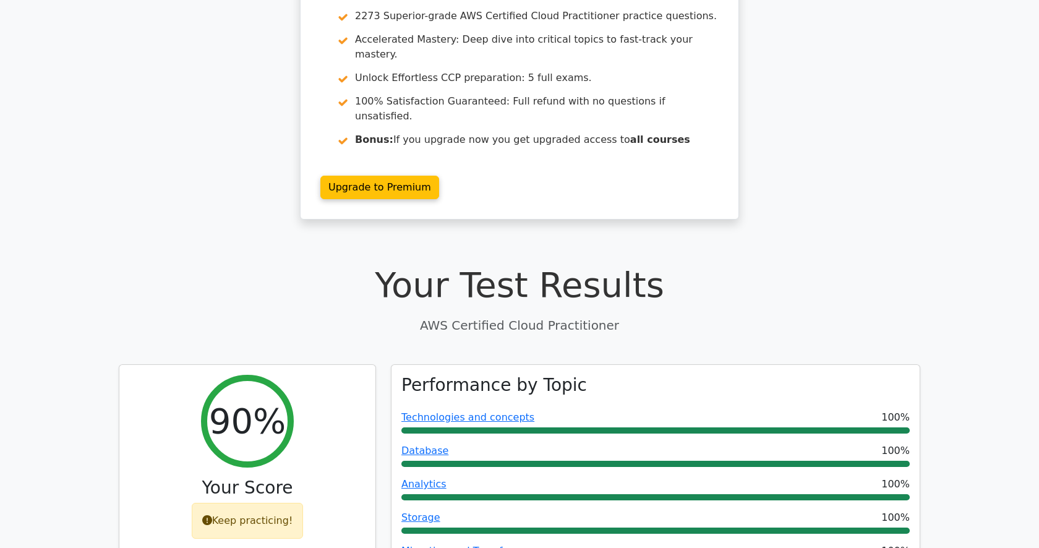
scroll to position [0, 0]
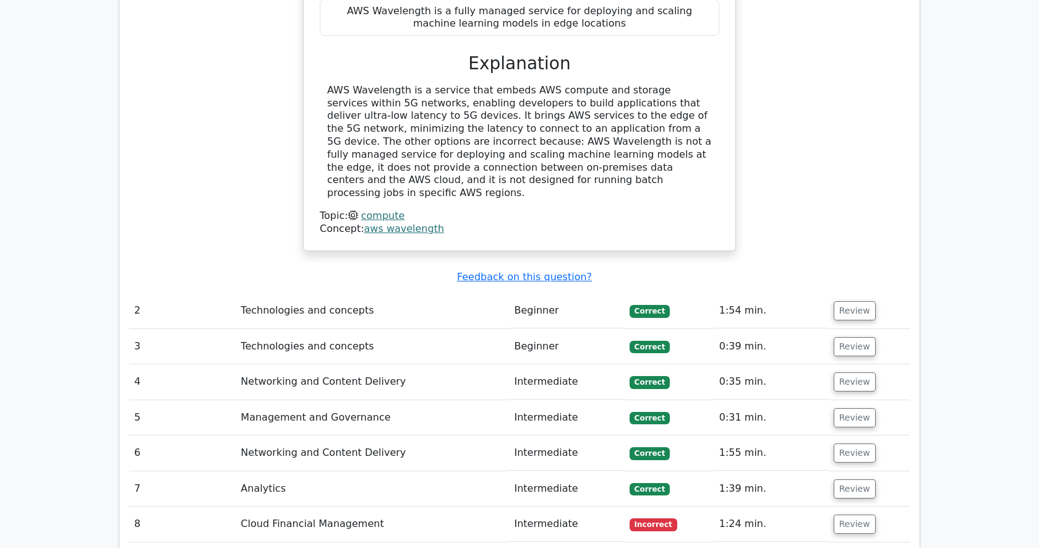
scroll to position [1451, 0]
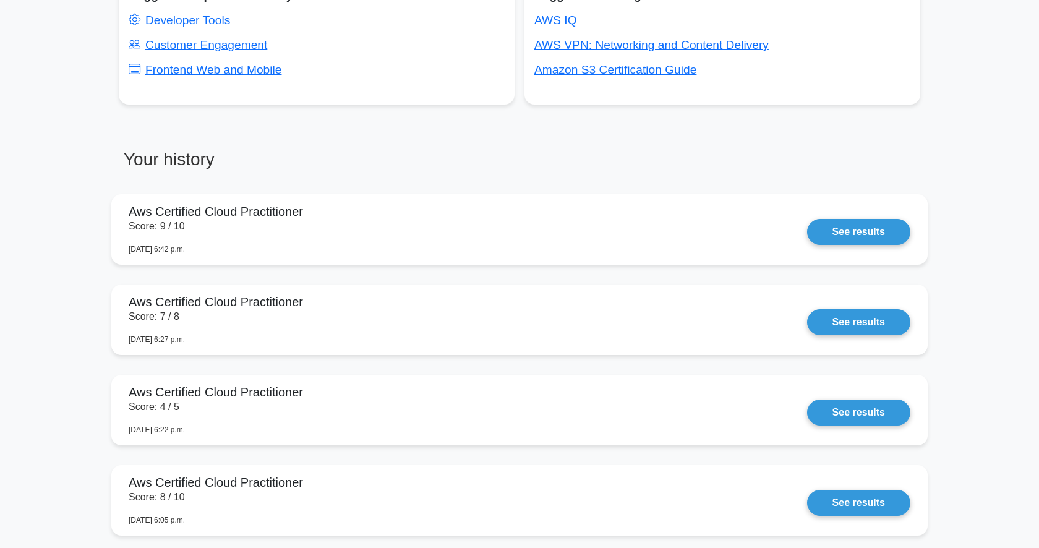
scroll to position [814, 0]
